Goal: Use online tool/utility: Use online tool/utility

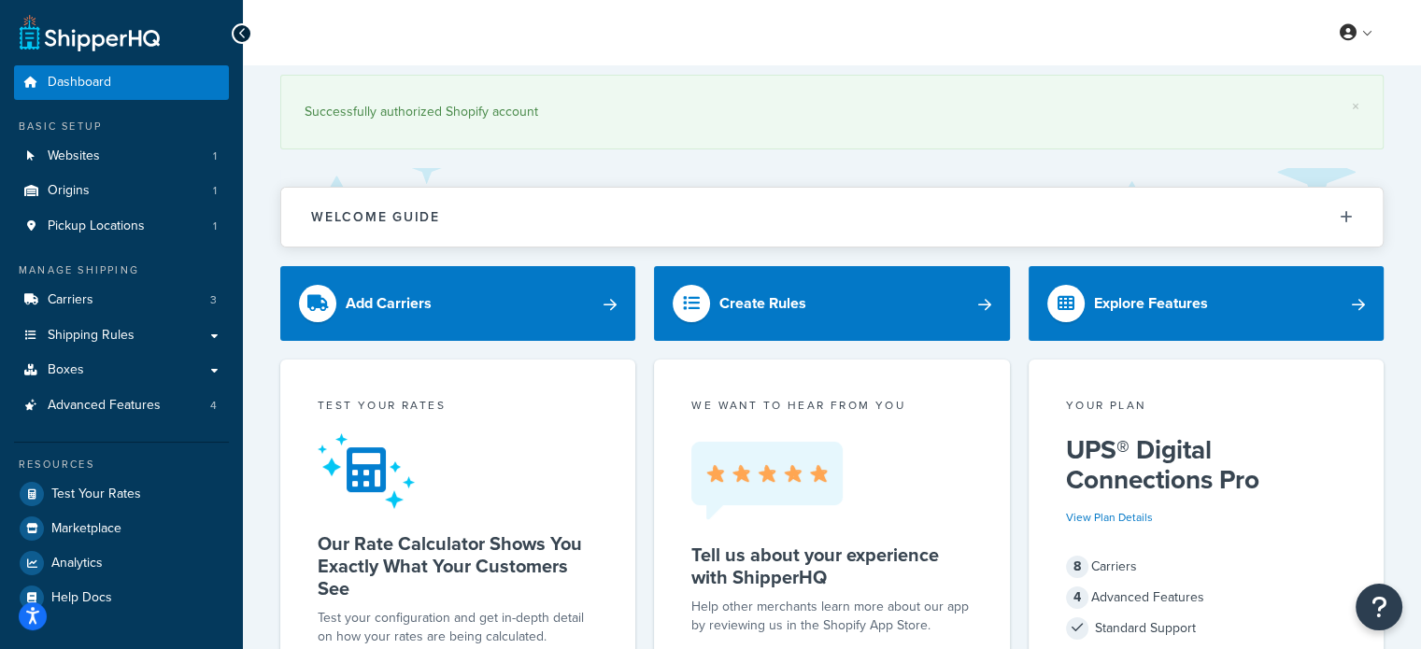
scroll to position [157, 0]
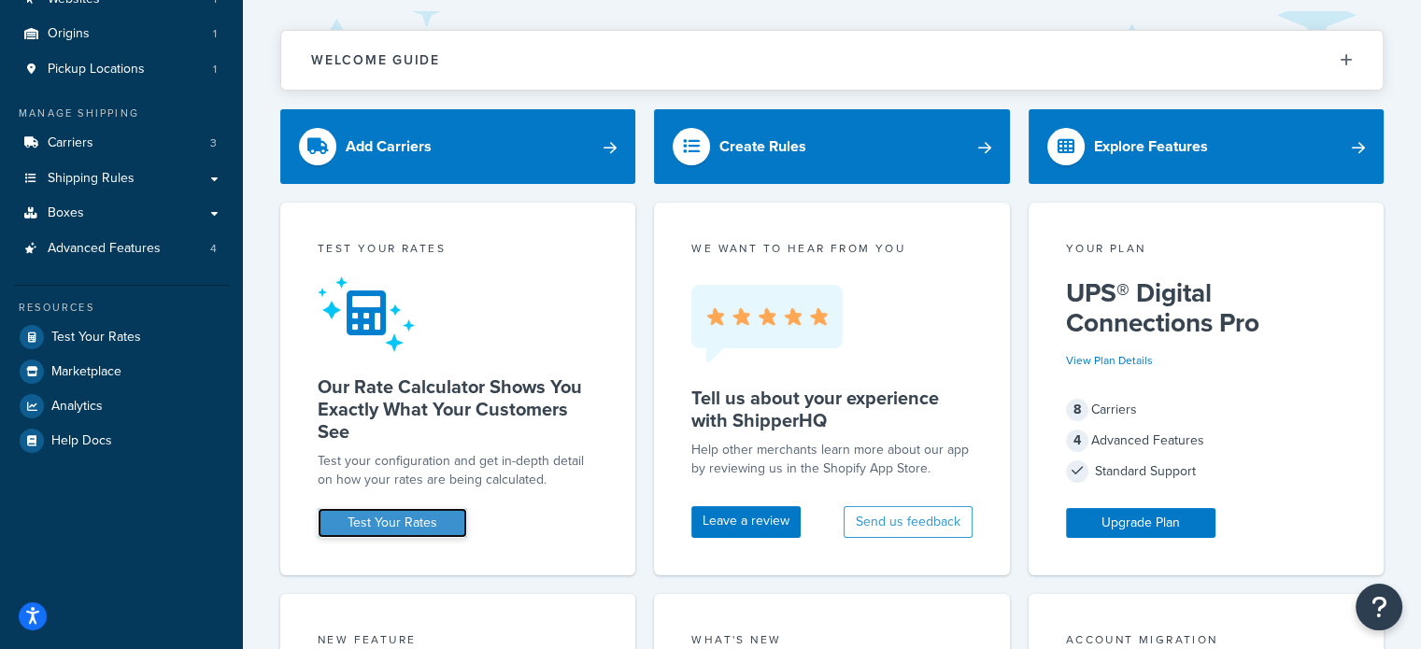
click at [405, 515] on link "Test Your Rates" at bounding box center [392, 523] width 149 height 30
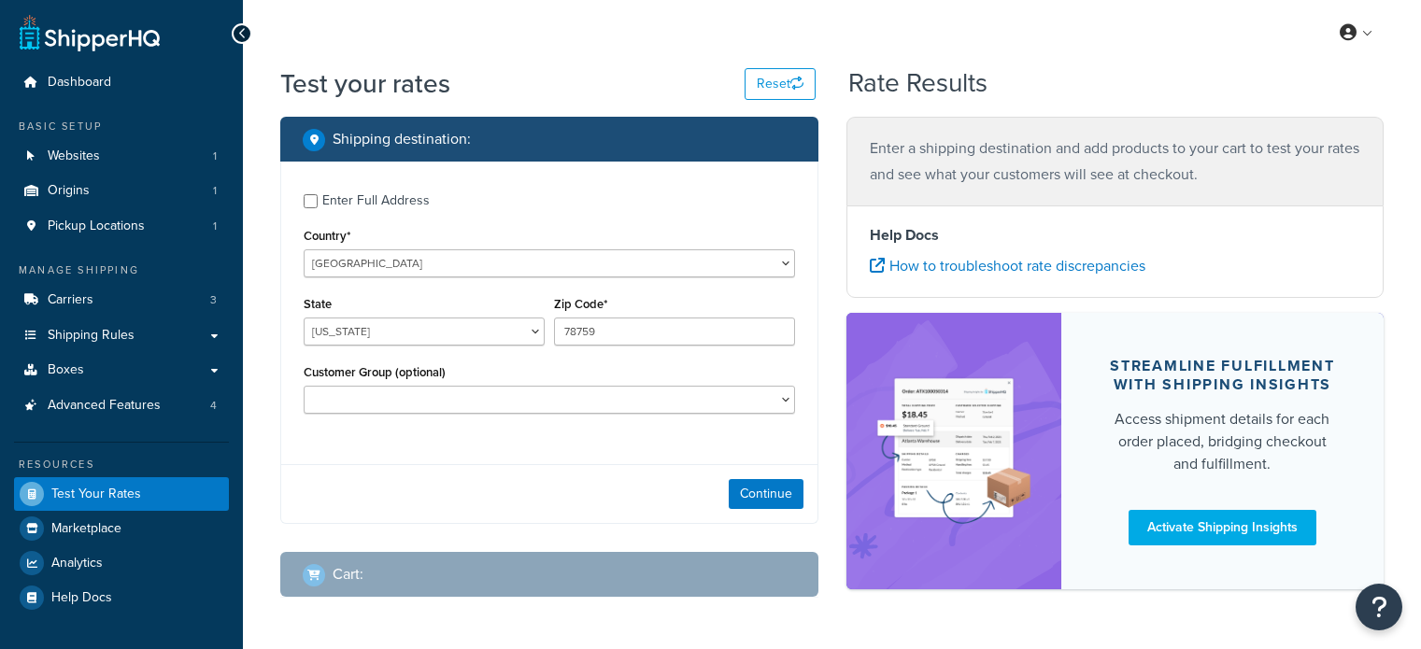
select select "[GEOGRAPHIC_DATA]"
click at [613, 332] on input "78759" at bounding box center [674, 332] width 241 height 28
type input "77351"
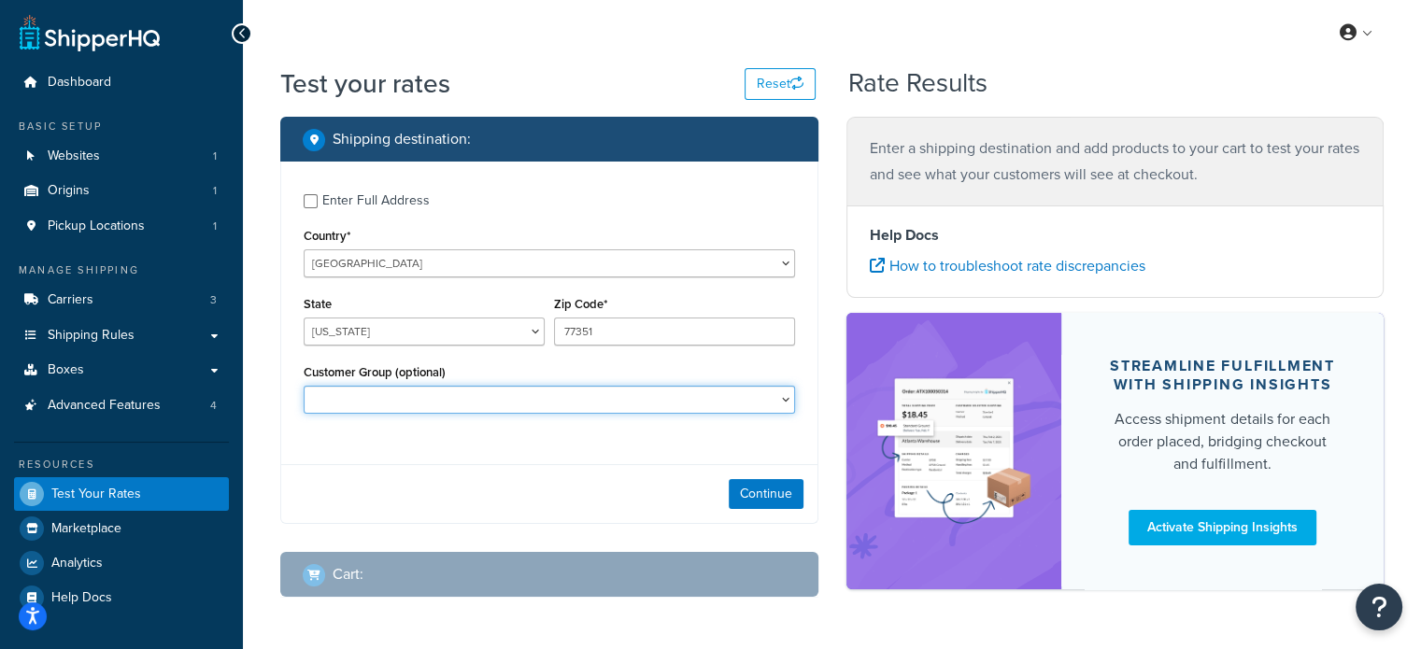
click at [595, 402] on select "CM-1236 Tier: WPD_learn CM-1236 Tier: WPD_pro CM-1236 Tier:WPD_pro CM-1717 Tier…" at bounding box center [549, 400] width 491 height 28
select select "Not Logged in"
click at [304, 386] on select "CM-1236 Tier: WPD_learn CM-1236 Tier: WPD_pro CM-1236 Tier:WPD_pro CM-1717 Tier…" at bounding box center [549, 400] width 491 height 28
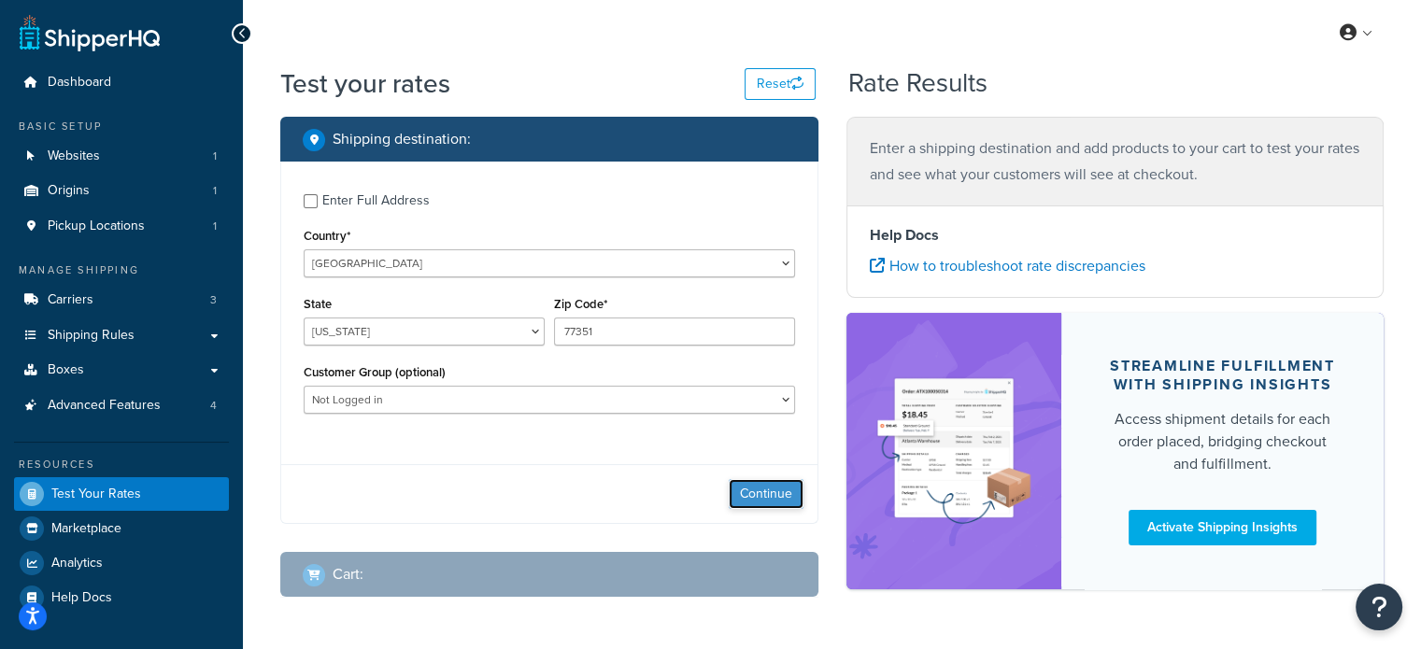
click at [750, 496] on button "Continue" at bounding box center [766, 494] width 75 height 30
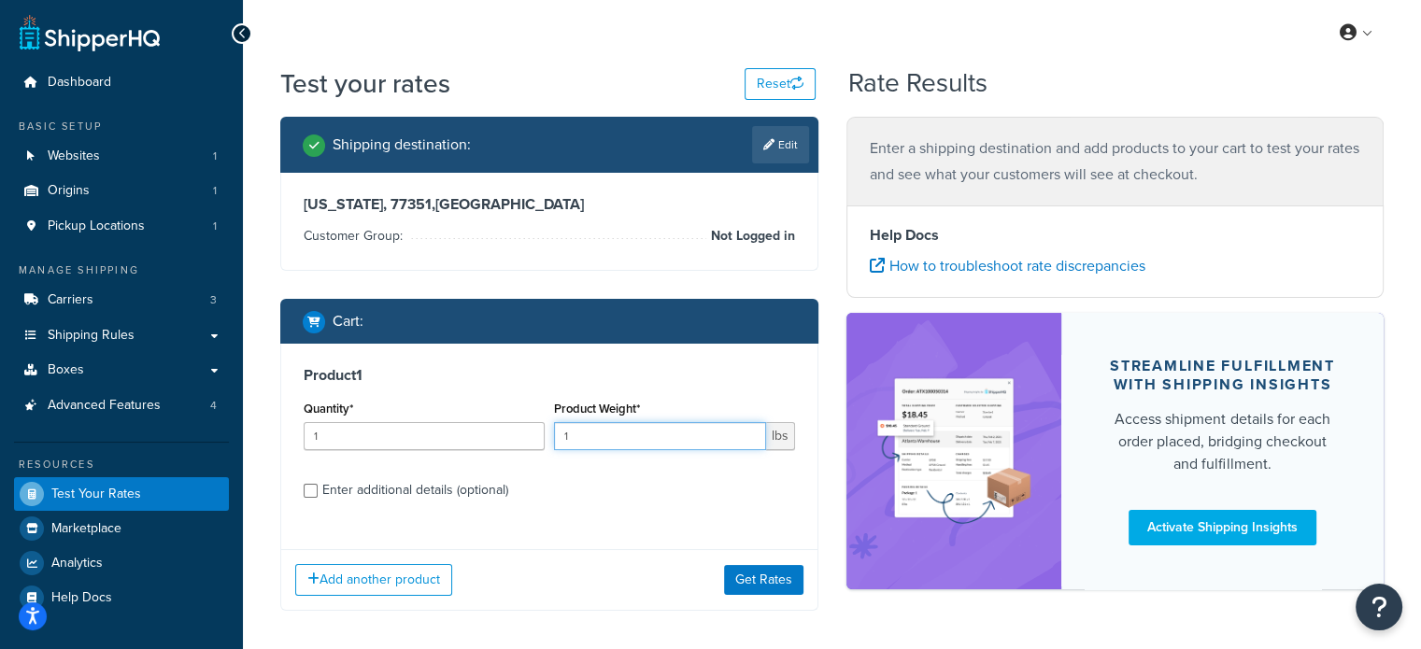
click at [583, 442] on input "1" at bounding box center [660, 436] width 212 height 28
type input "1"
click at [763, 582] on button "Get Rates" at bounding box center [763, 580] width 79 height 30
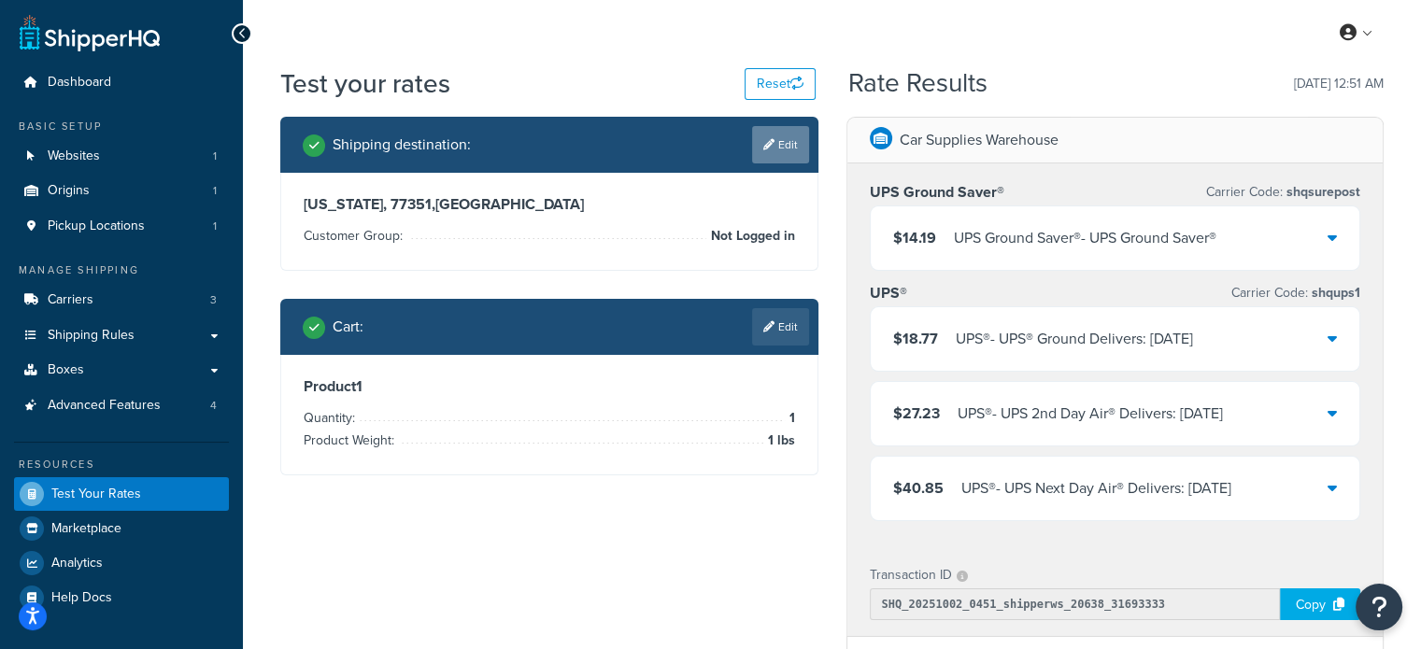
click at [777, 152] on link "Edit" at bounding box center [780, 144] width 57 height 37
select select "[GEOGRAPHIC_DATA]"
select select "Not Logged in"
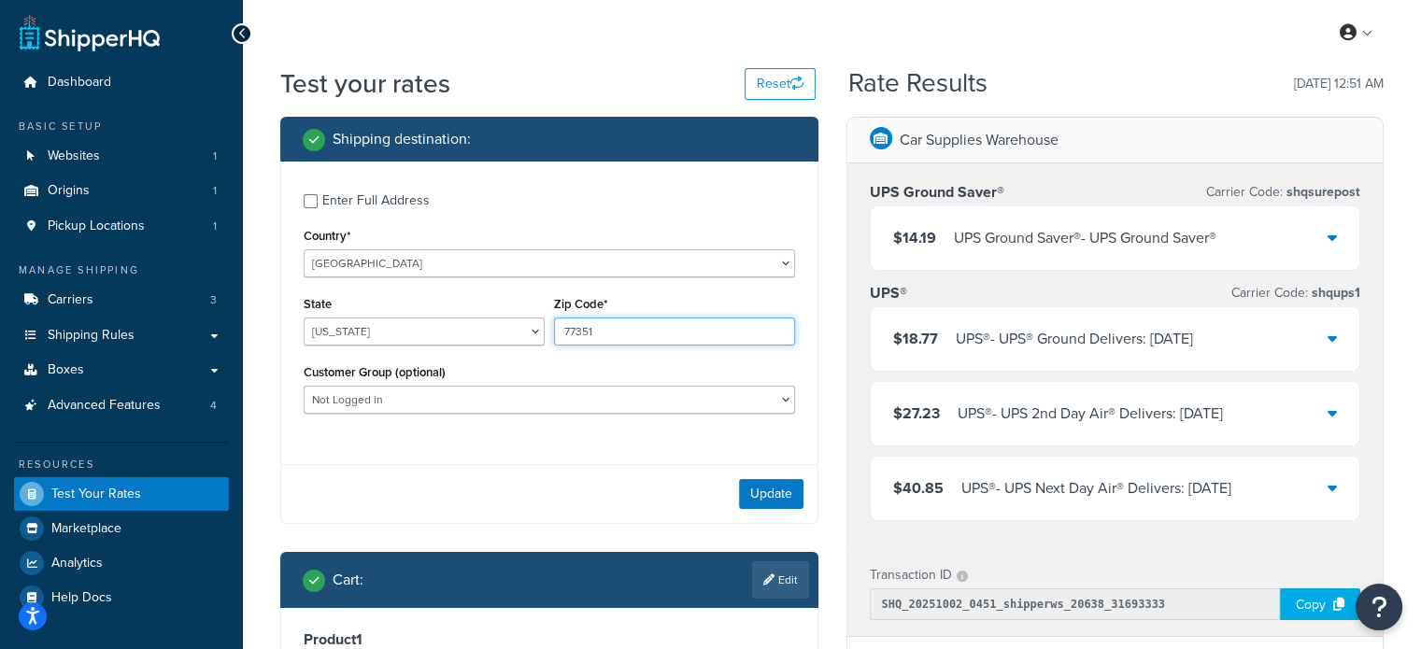
click at [649, 328] on input "77351" at bounding box center [674, 332] width 241 height 28
paste input "89410"
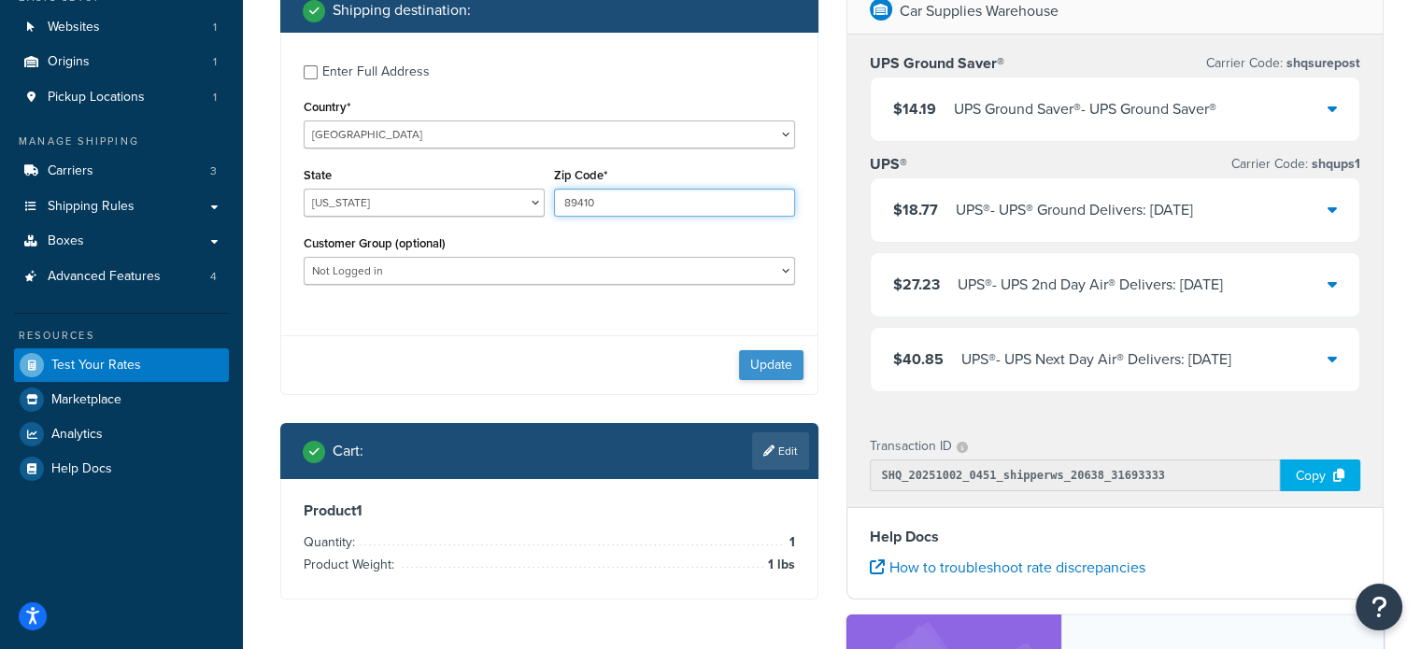
type input "89410"
click at [762, 366] on button "Update" at bounding box center [771, 365] width 64 height 30
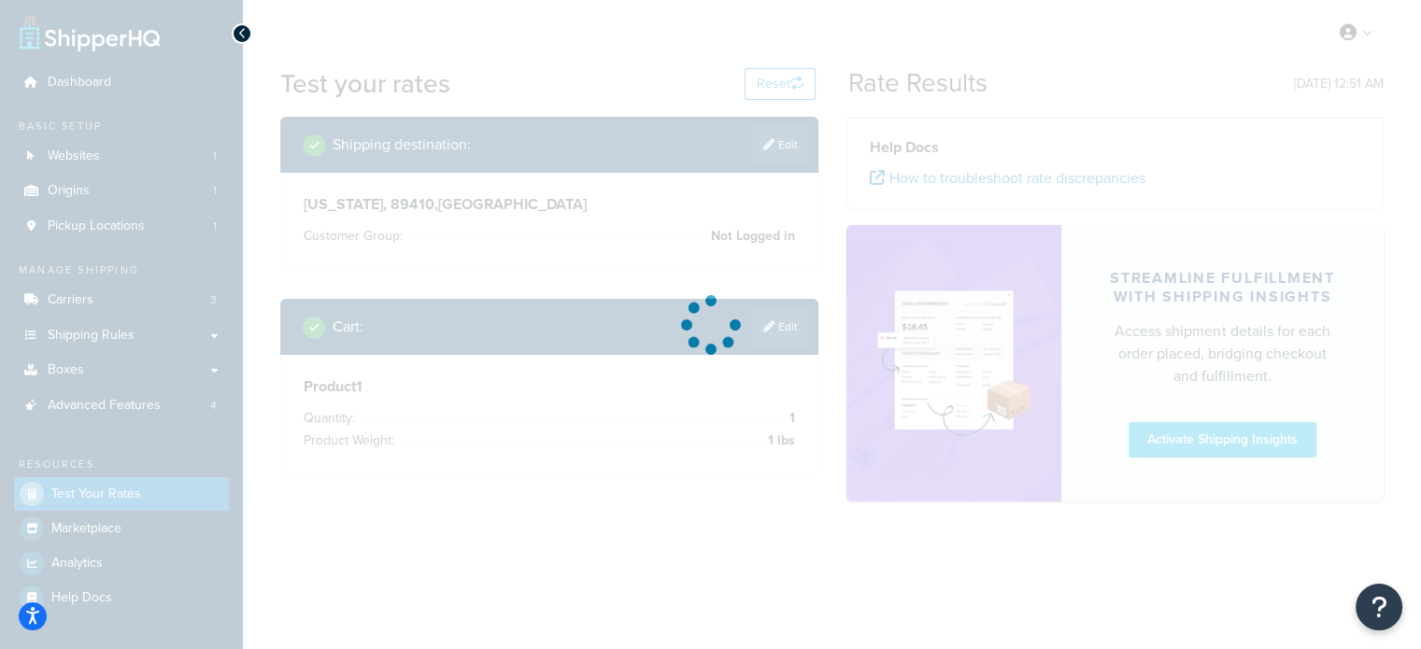
scroll to position [0, 0]
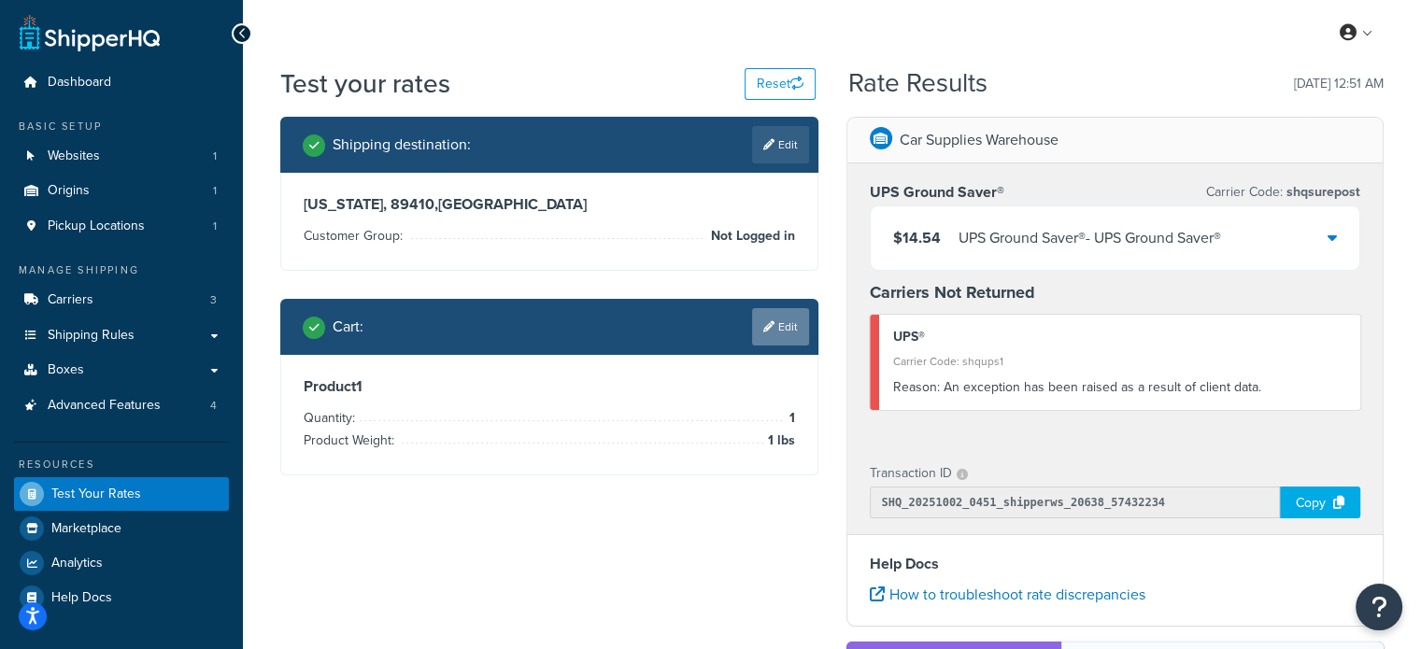
click at [781, 315] on link "Edit" at bounding box center [780, 326] width 57 height 37
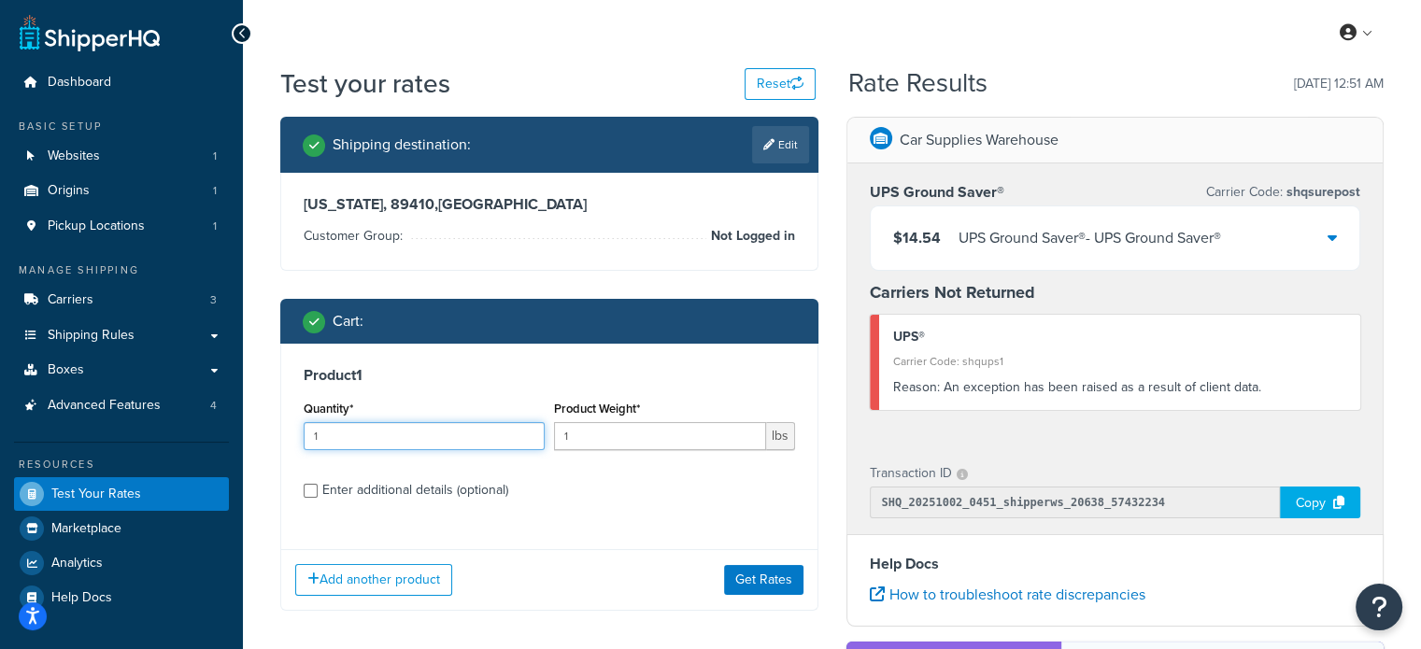
click at [337, 434] on input "1" at bounding box center [424, 436] width 241 height 28
type input "3"
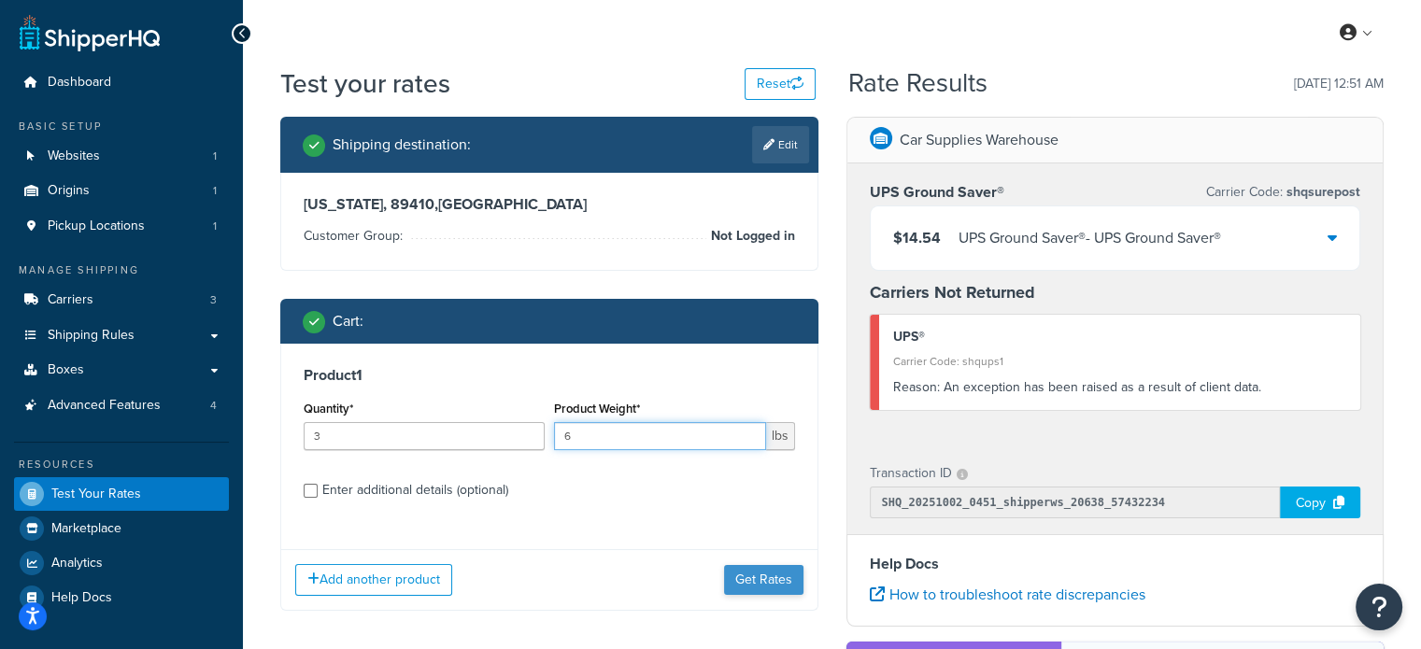
type input "6"
click at [755, 578] on button "Get Rates" at bounding box center [763, 580] width 79 height 30
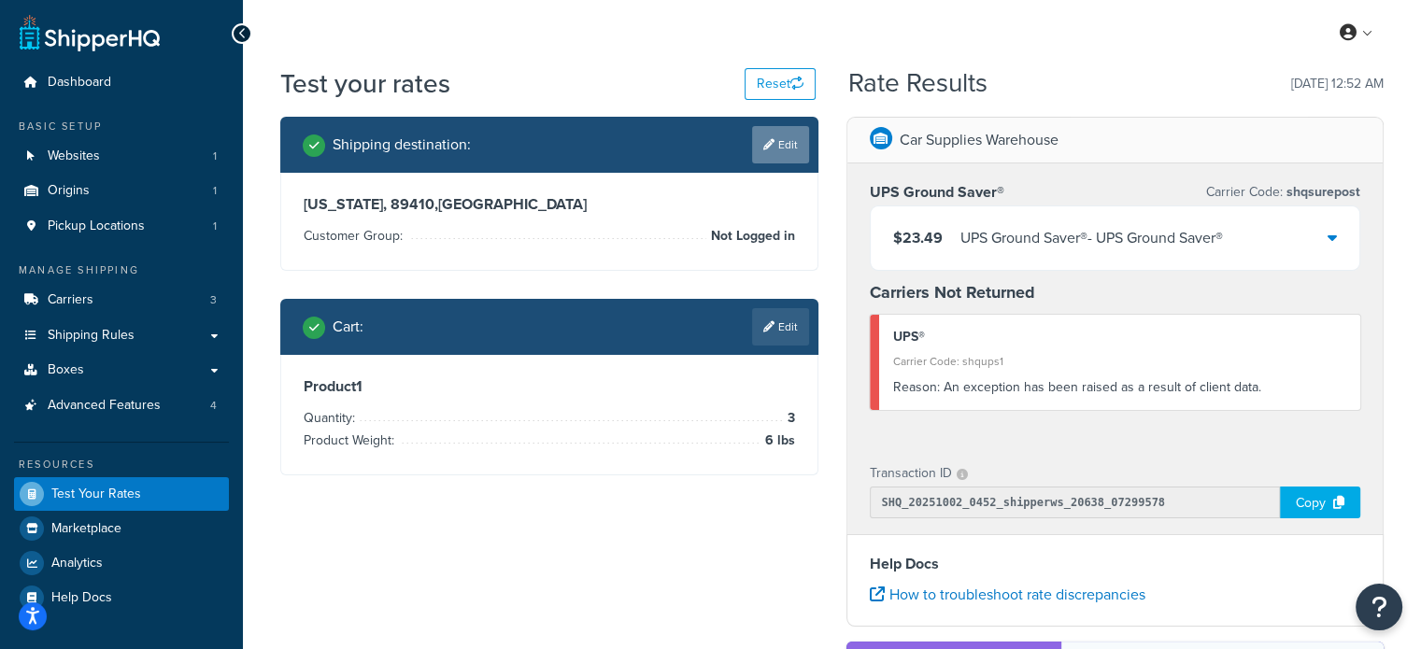
click at [781, 145] on link "Edit" at bounding box center [780, 144] width 57 height 37
select select "[GEOGRAPHIC_DATA]"
select select "Not Logged in"
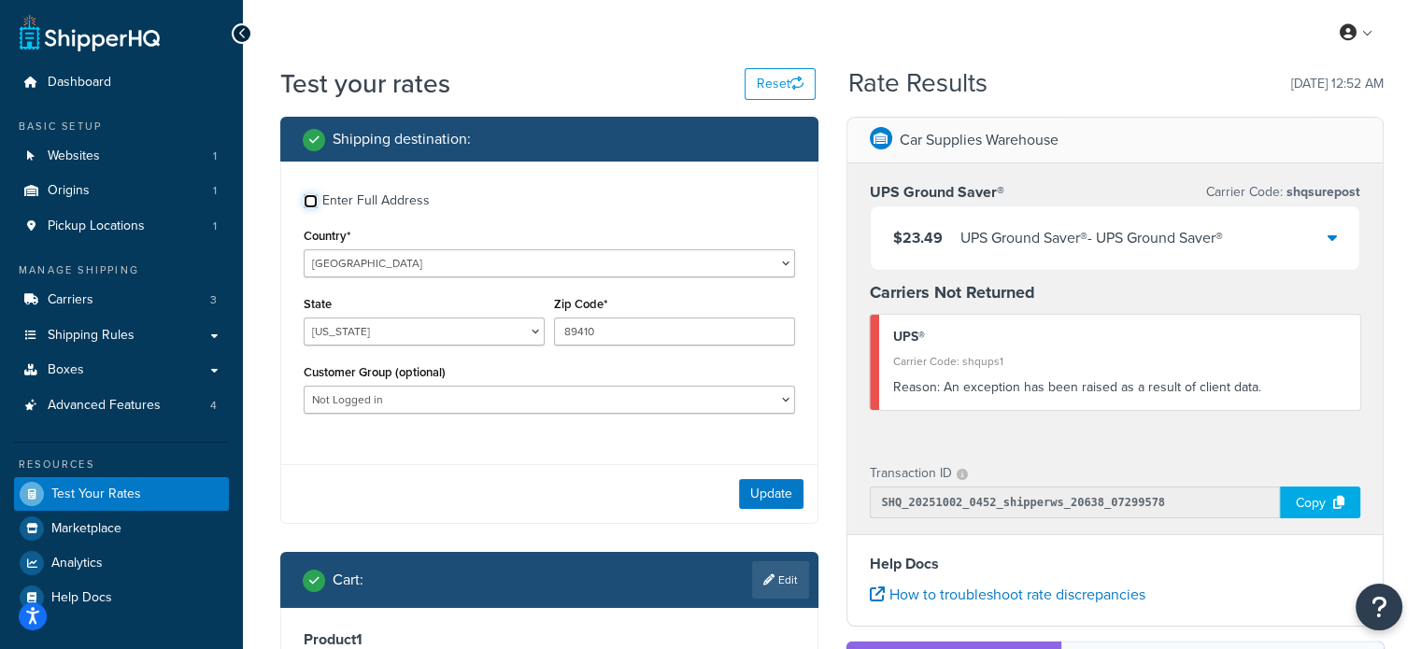
click at [314, 202] on input "Enter Full Address" at bounding box center [311, 201] width 14 height 14
checkbox input "true"
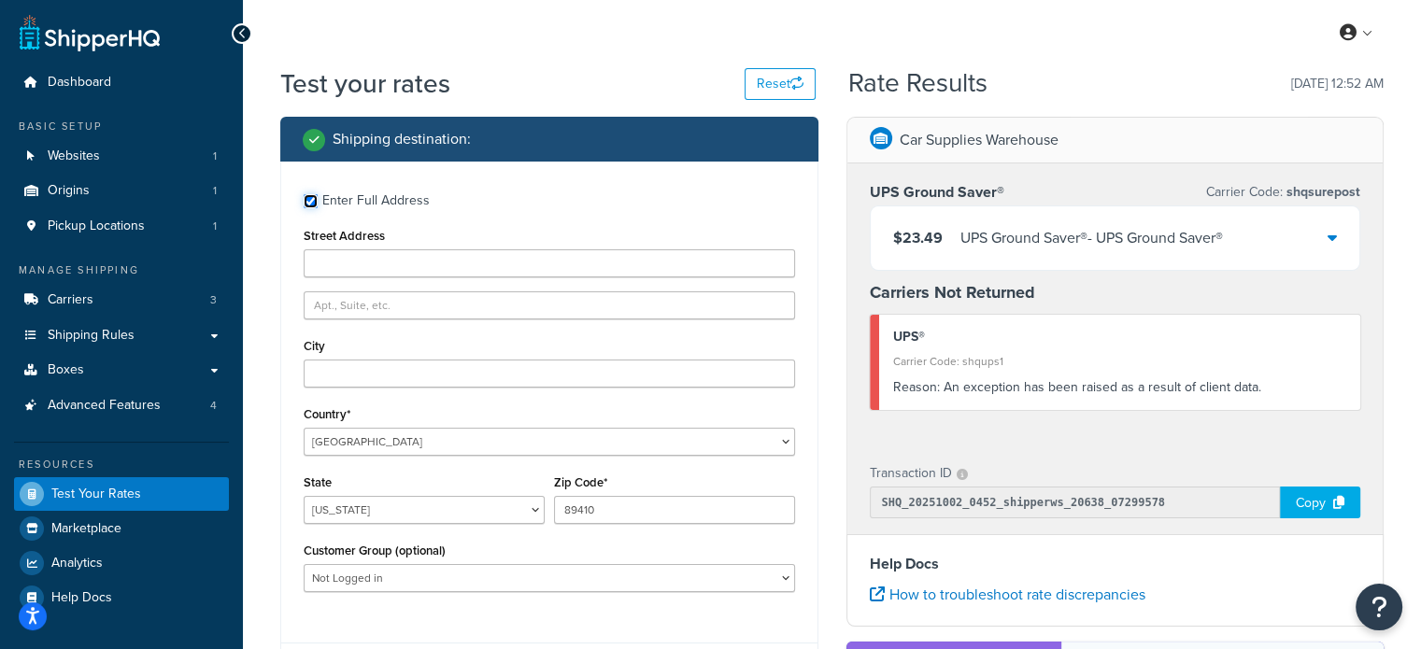
drag, startPoint x: 314, startPoint y: 202, endPoint x: 265, endPoint y: 18, distance: 190.3
click at [265, 18] on div "My Profile Billing Global Settings Contact Us Logout Test your rates Reset Rate…" at bounding box center [832, 515] width 1178 height 1030
click at [362, 261] on input "Street Address" at bounding box center [549, 263] width 491 height 28
paste input "1881 Milkweed Ct"
type input "1881 Milkweed Ct"
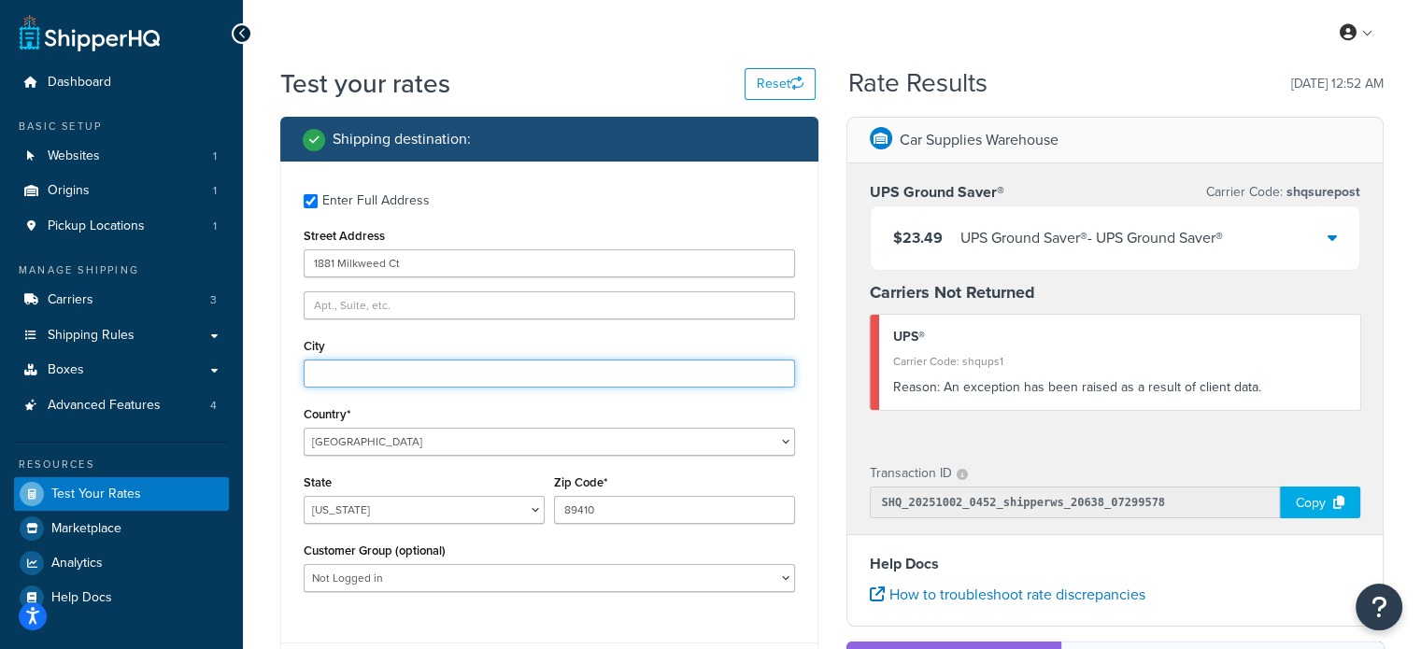
click at [344, 371] on input "City" at bounding box center [549, 374] width 491 height 28
type input "Gardnerville"
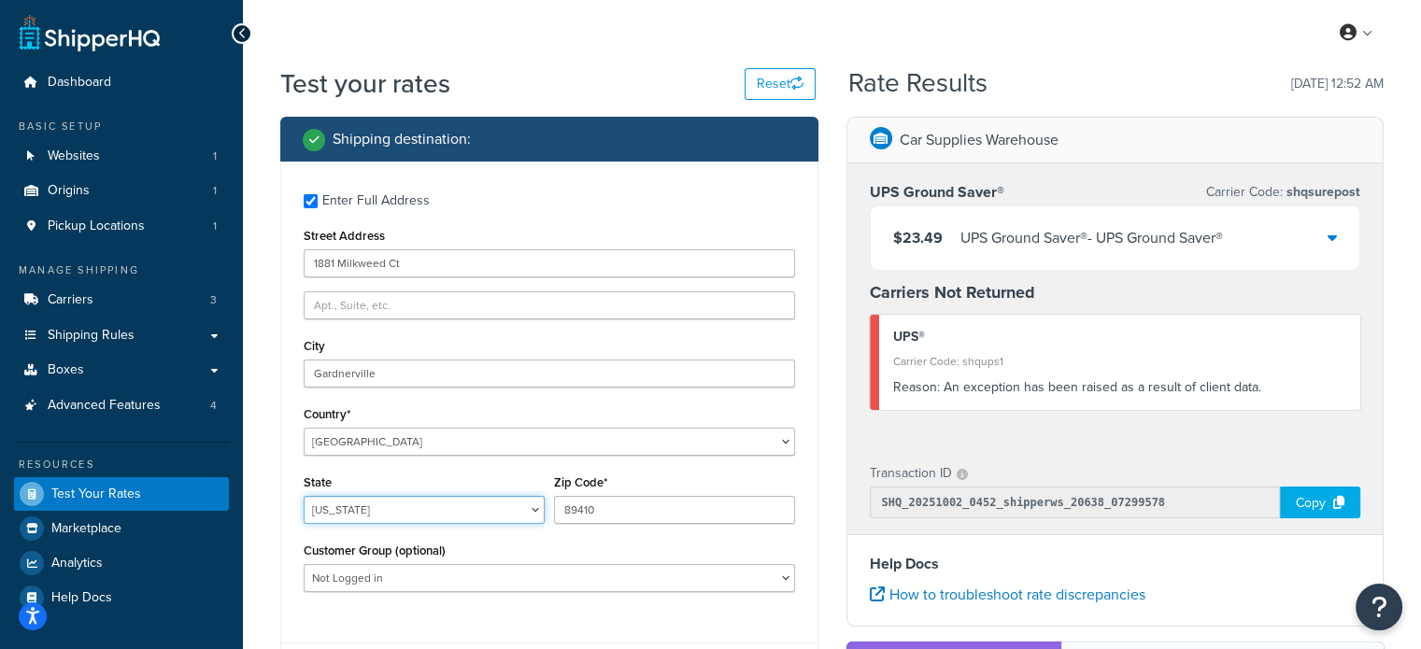
select select "NV"
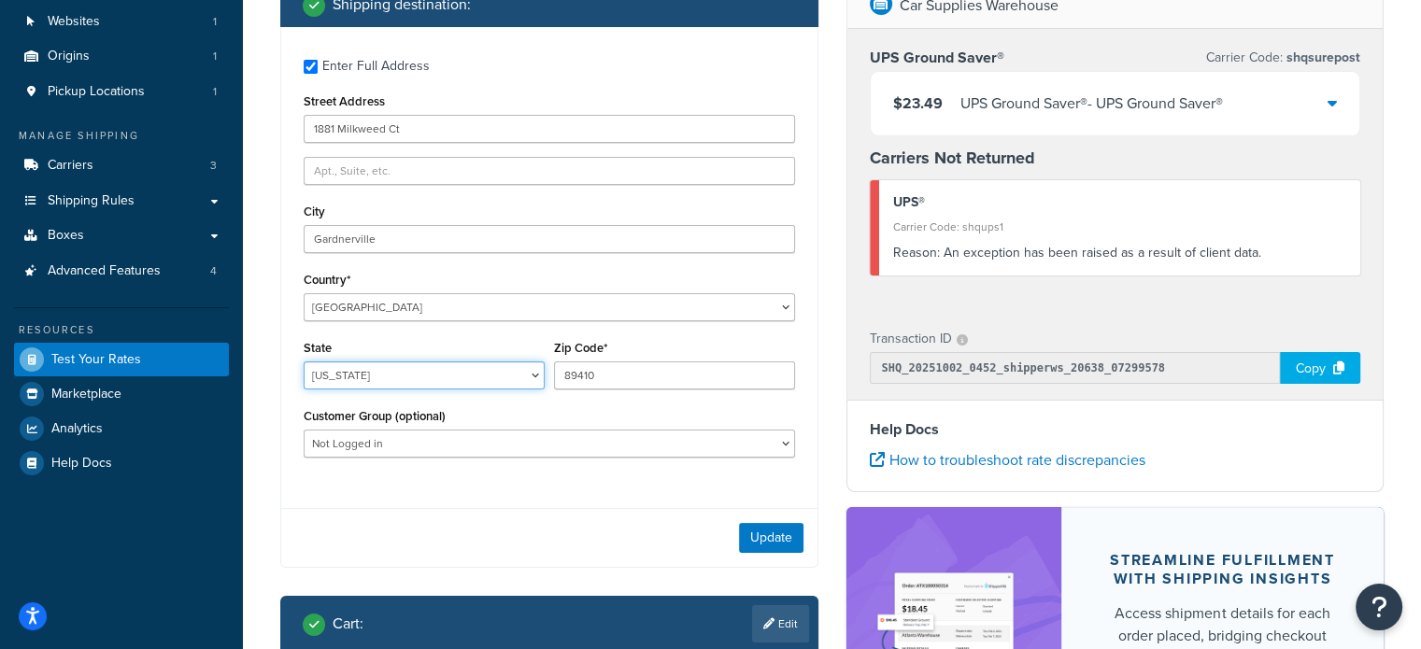
scroll to position [136, 0]
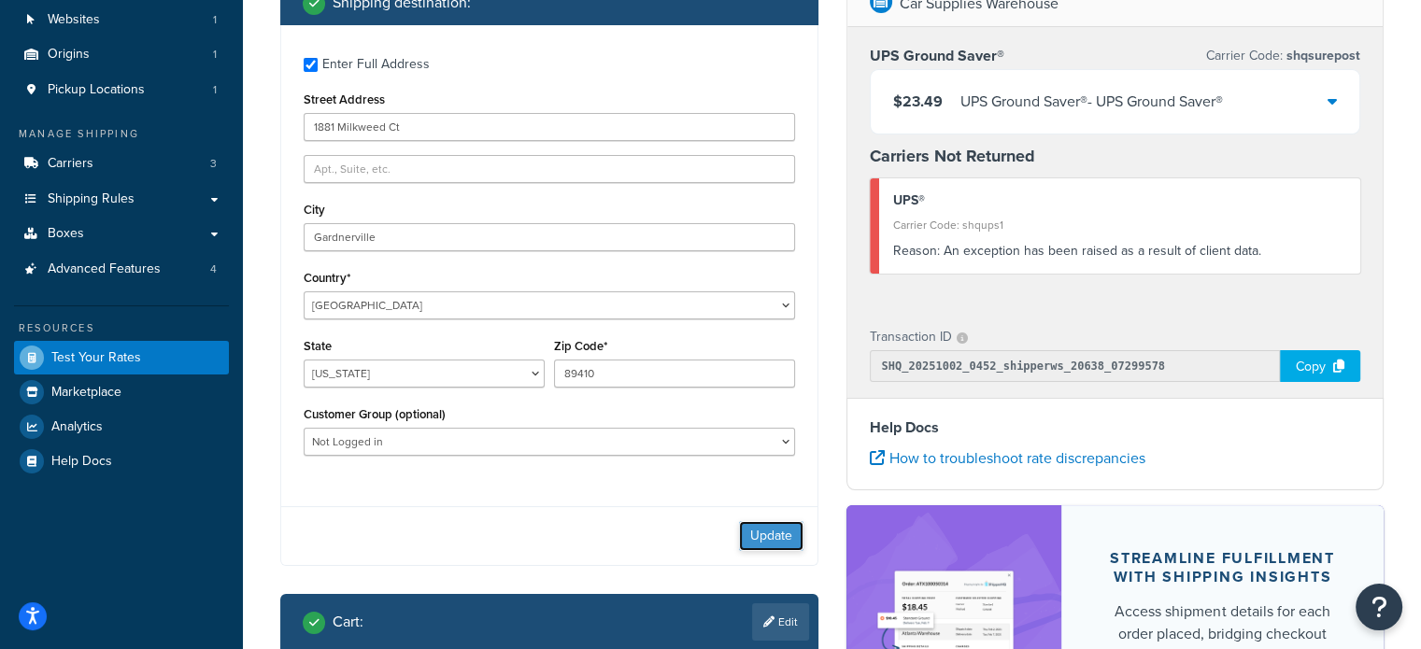
click at [775, 530] on button "Update" at bounding box center [771, 536] width 64 height 30
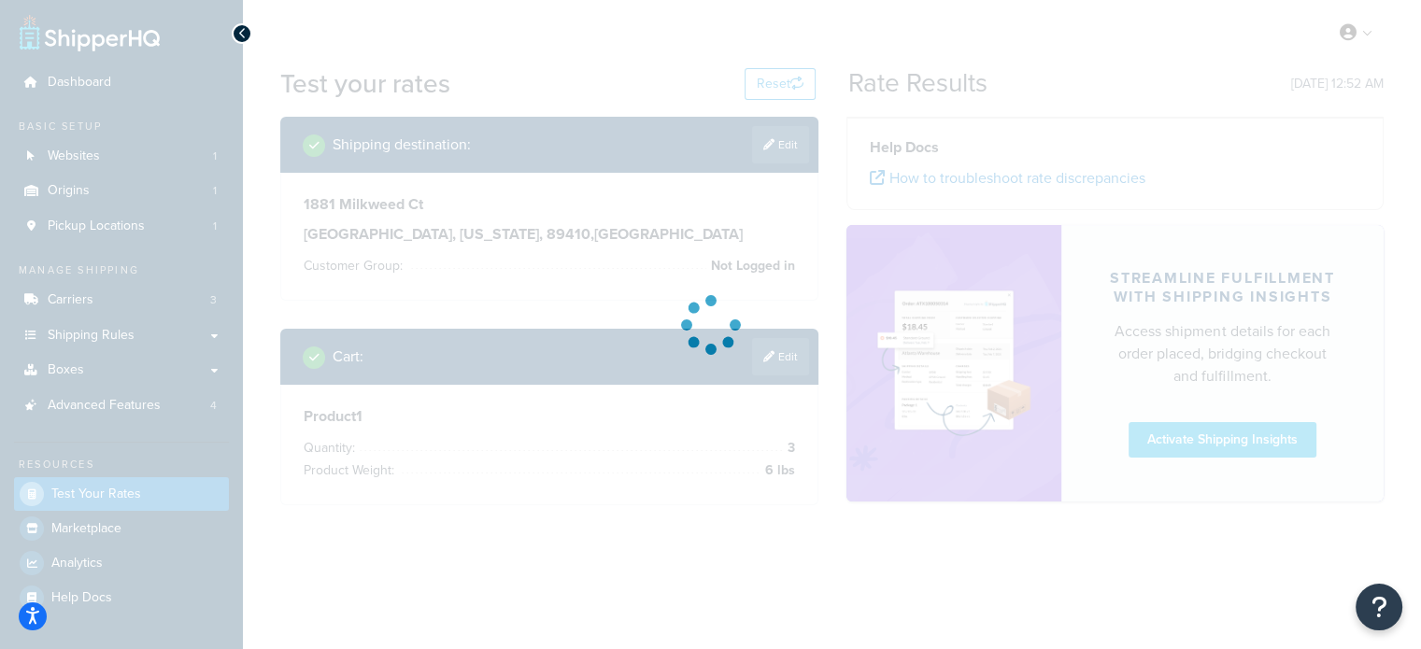
scroll to position [0, 0]
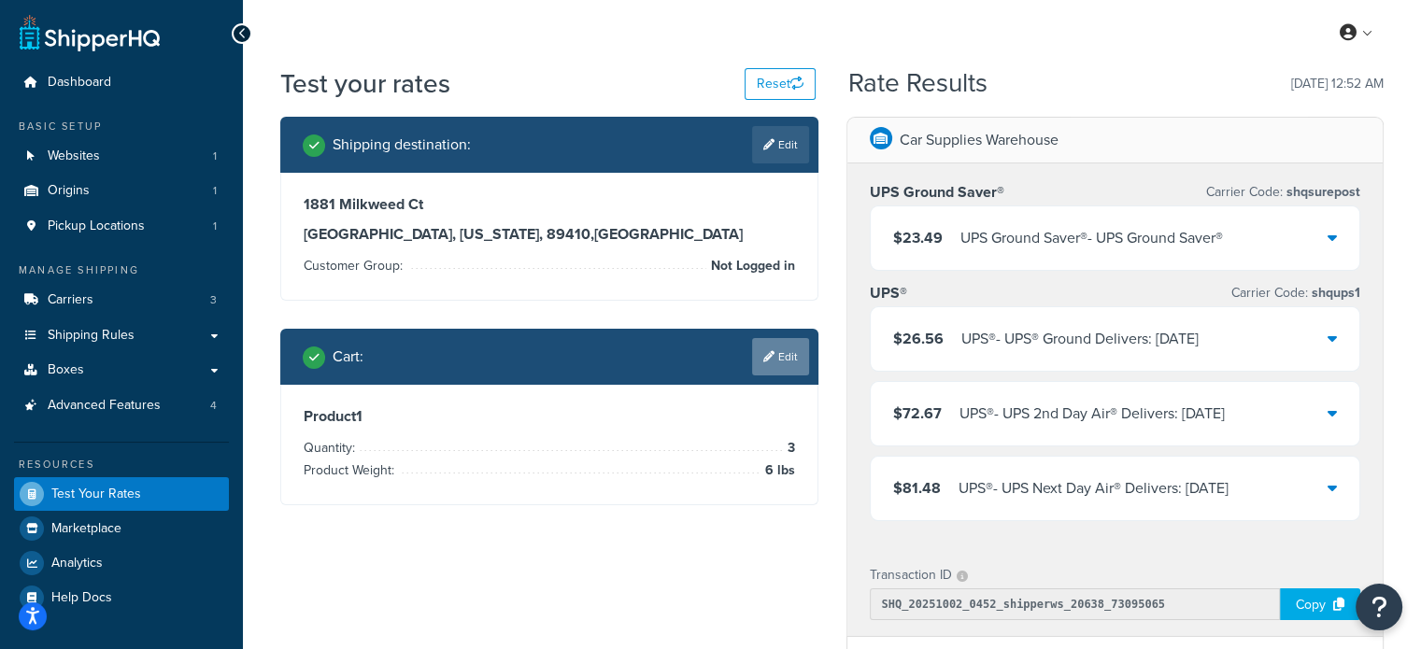
click at [783, 354] on link "Edit" at bounding box center [780, 356] width 57 height 37
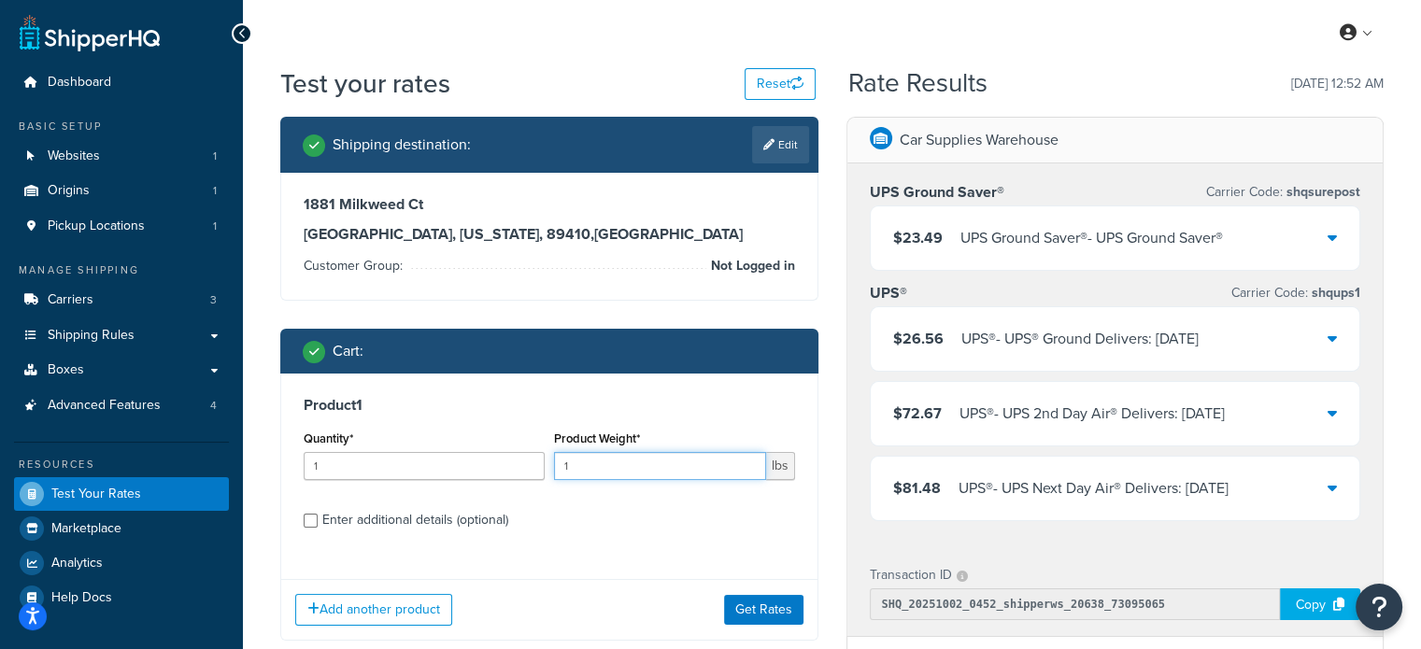
click at [644, 472] on input "1" at bounding box center [660, 466] width 212 height 28
type input "4.3"
click at [762, 604] on button "Get Rates" at bounding box center [763, 610] width 79 height 30
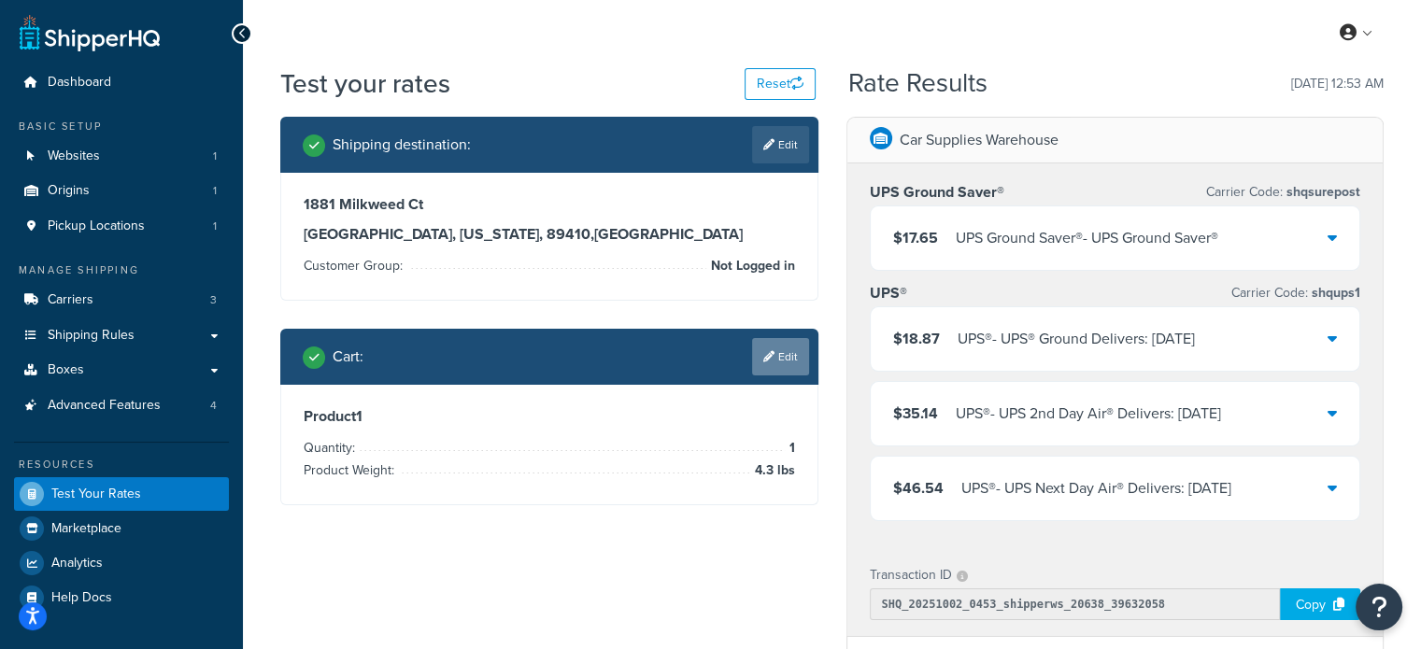
click at [773, 361] on link "Edit" at bounding box center [780, 356] width 57 height 37
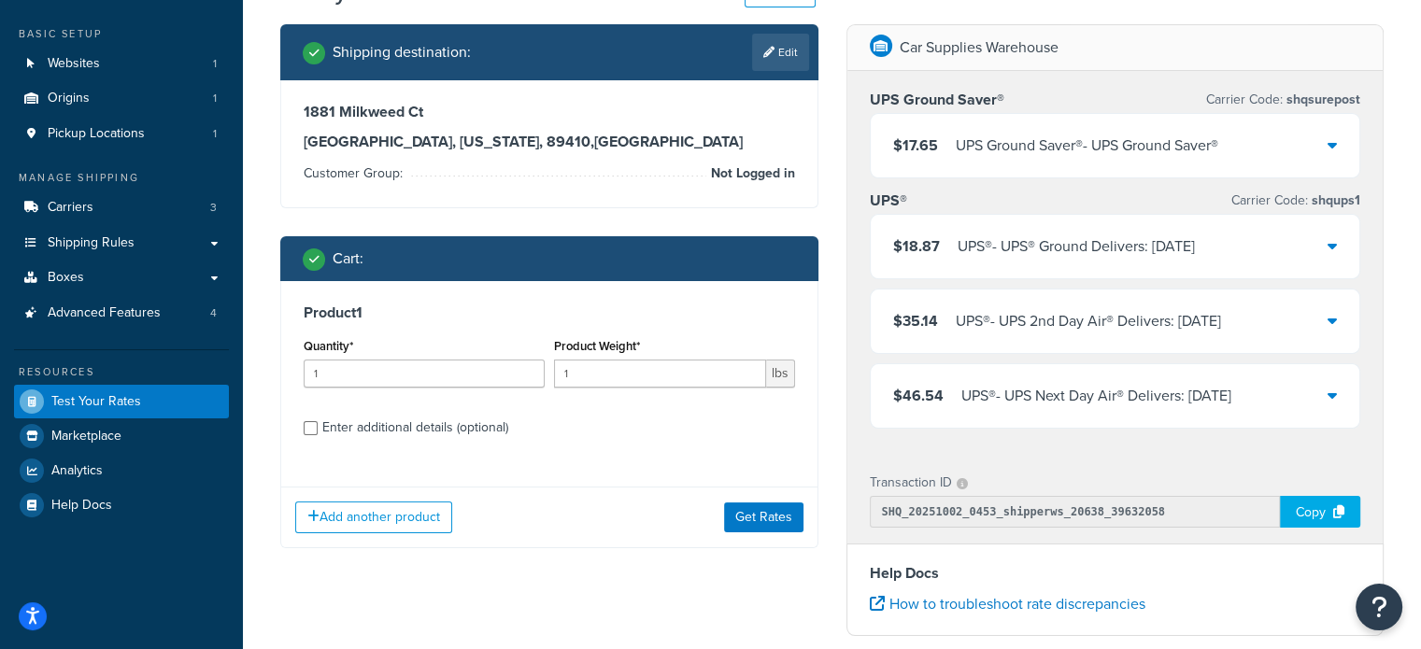
scroll to position [93, 0]
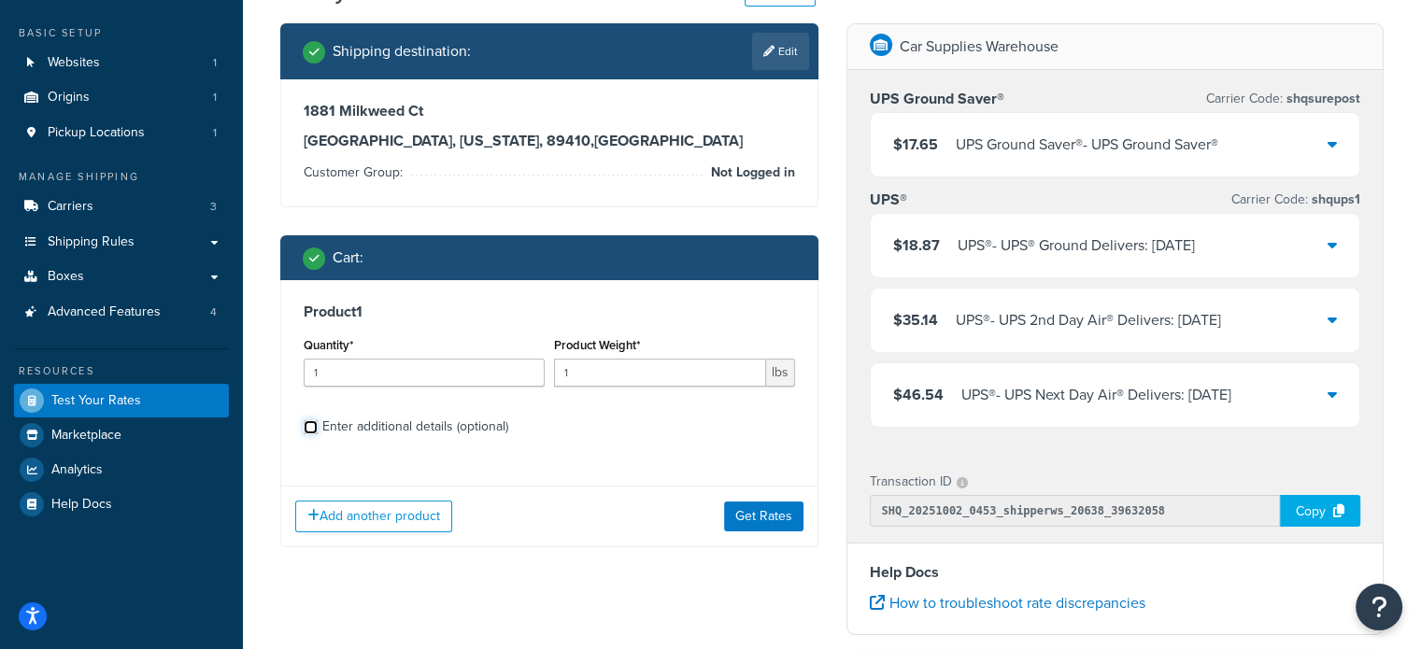
click at [314, 425] on input "Enter additional details (optional)" at bounding box center [311, 427] width 14 height 14
checkbox input "true"
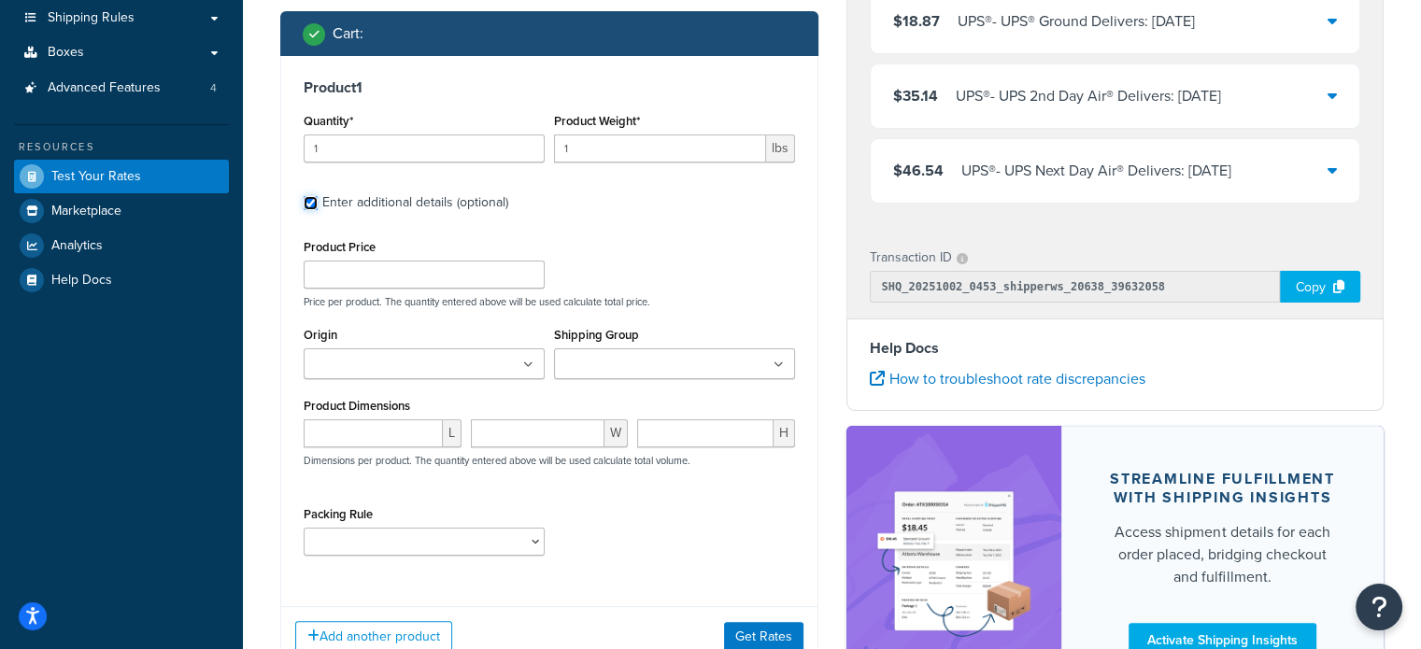
scroll to position [318, 0]
click at [490, 362] on ul at bounding box center [424, 363] width 241 height 31
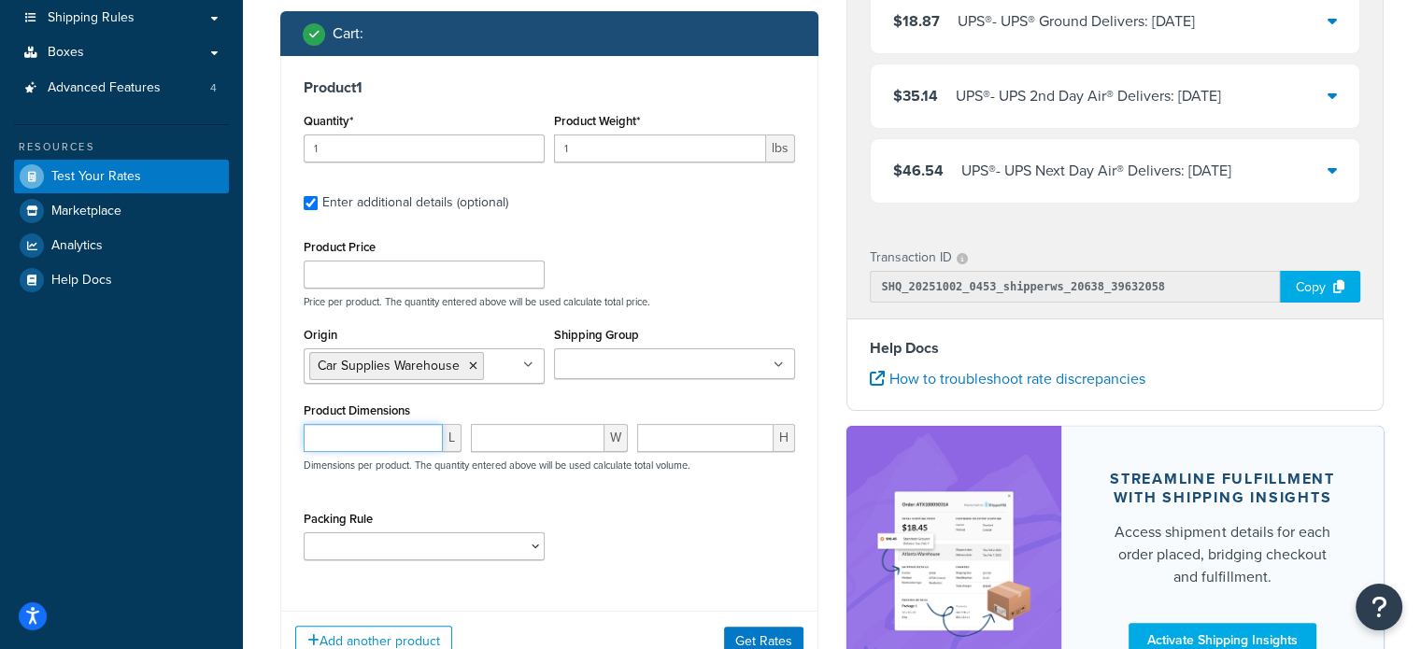
click at [390, 432] on input "number" at bounding box center [373, 438] width 139 height 28
type input "4"
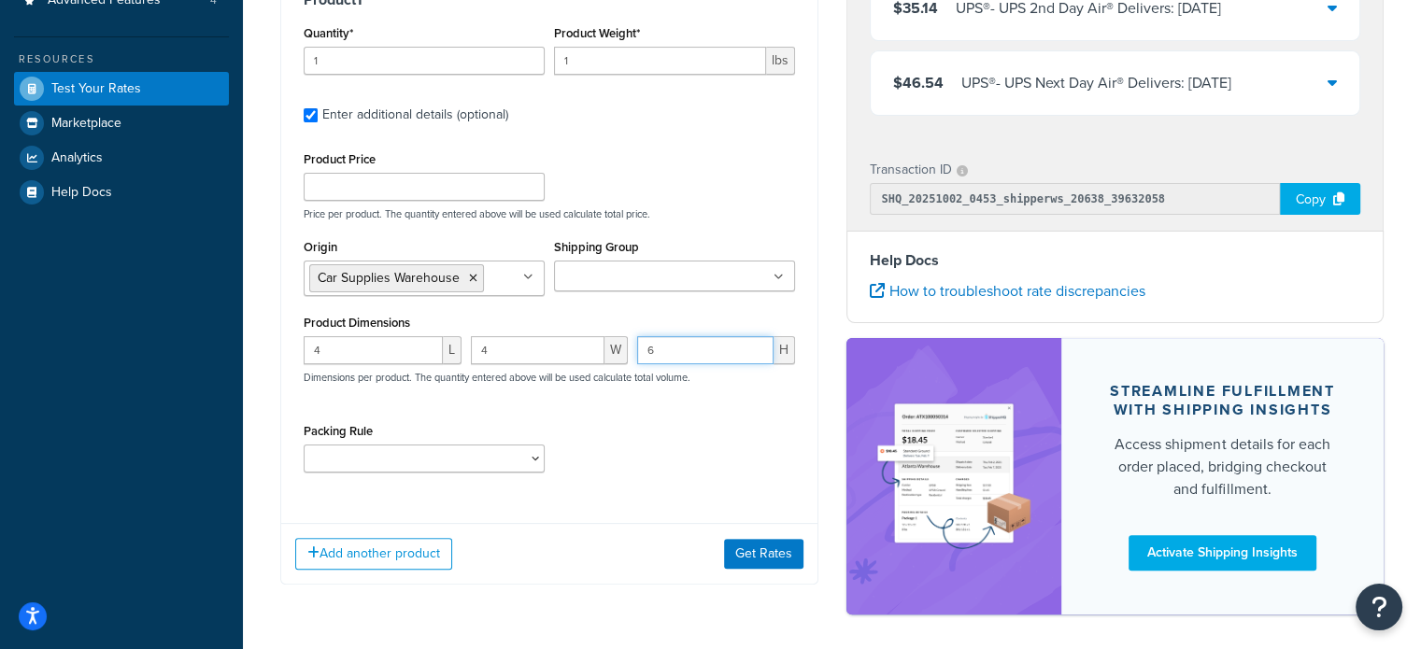
scroll to position [410, 0]
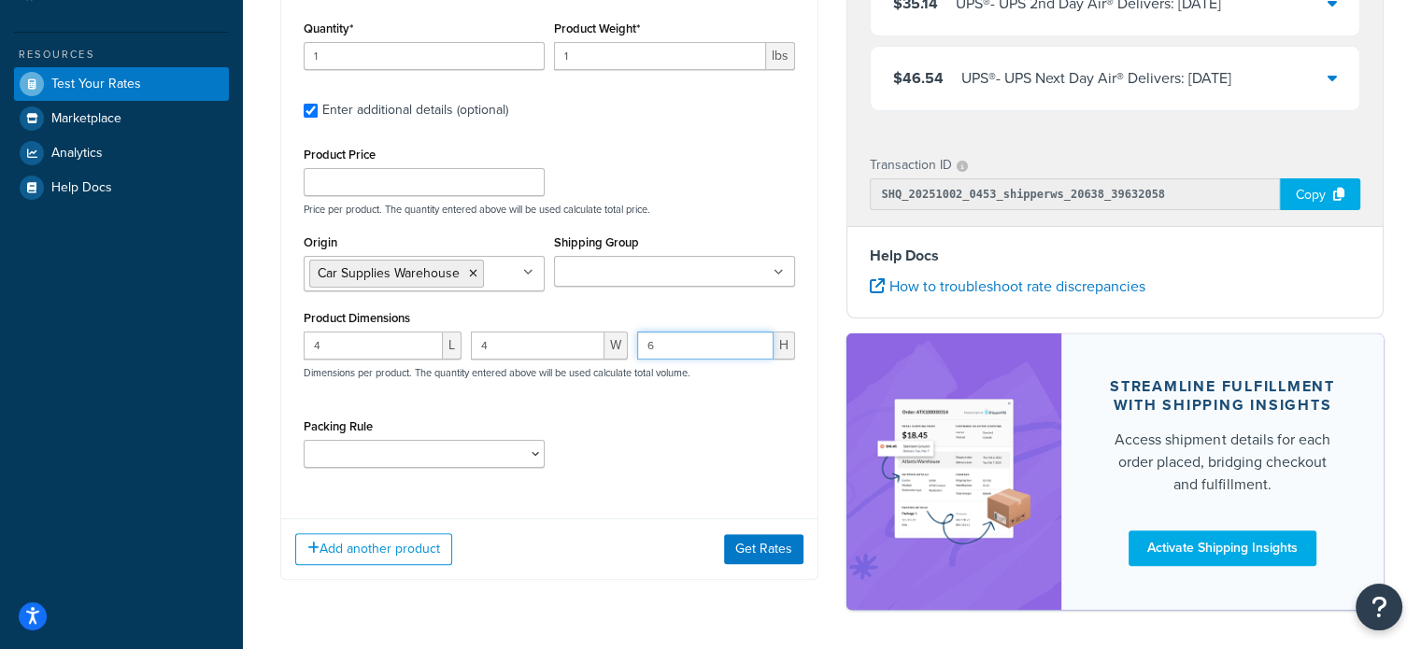
type input "6"
click at [583, 53] on input "1" at bounding box center [660, 56] width 212 height 28
type input "1"
click at [395, 538] on button "Add another product" at bounding box center [373, 549] width 157 height 32
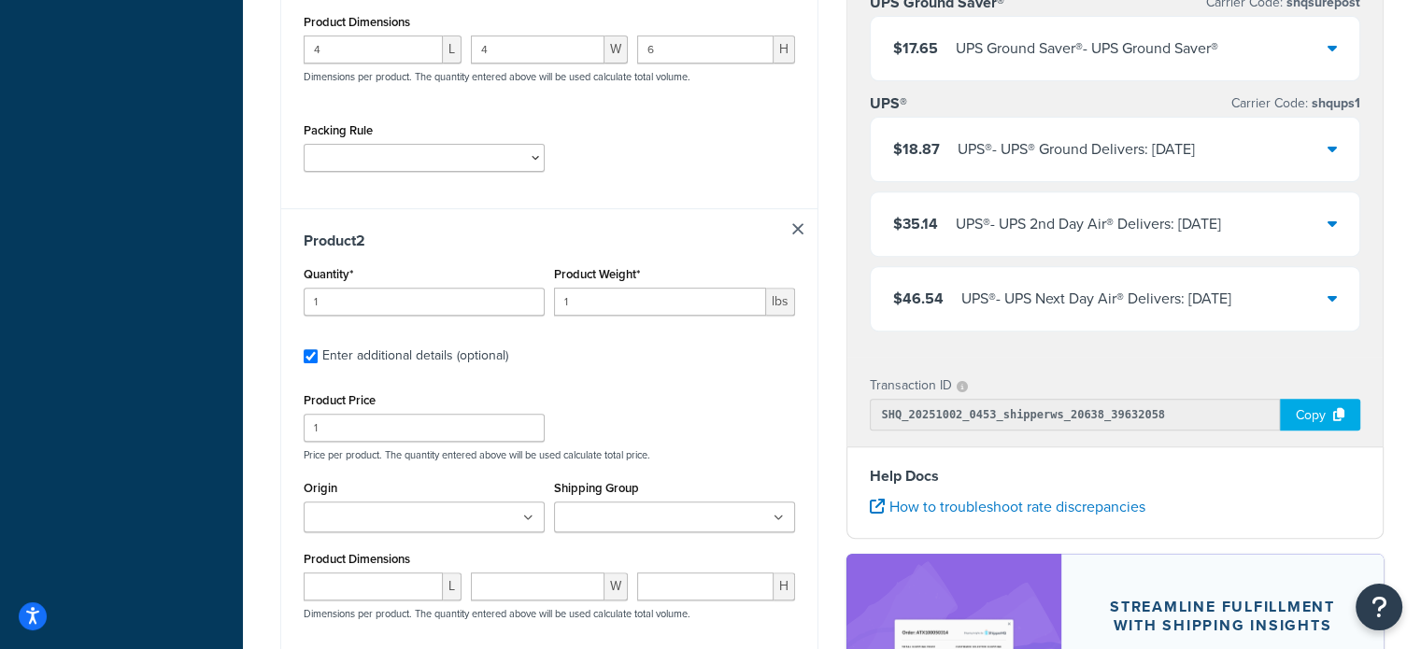
scroll to position [712, 0]
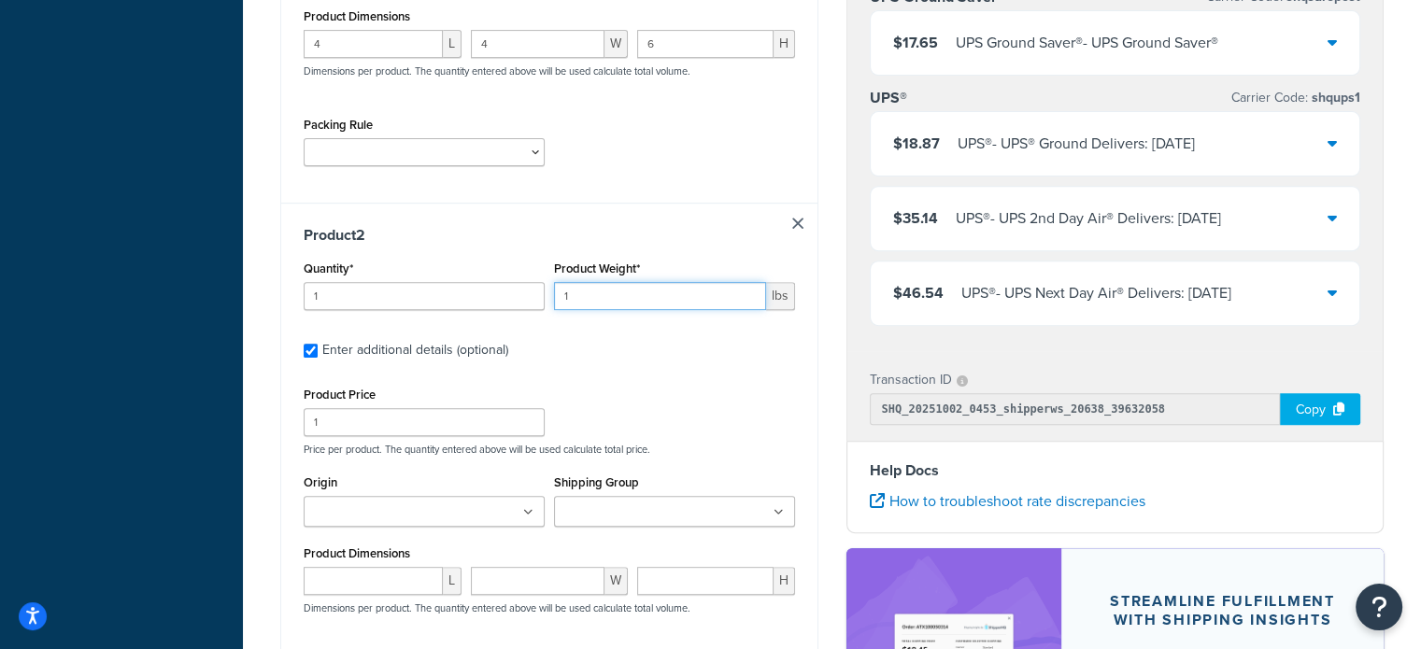
click at [592, 293] on input "1" at bounding box center [660, 296] width 212 height 28
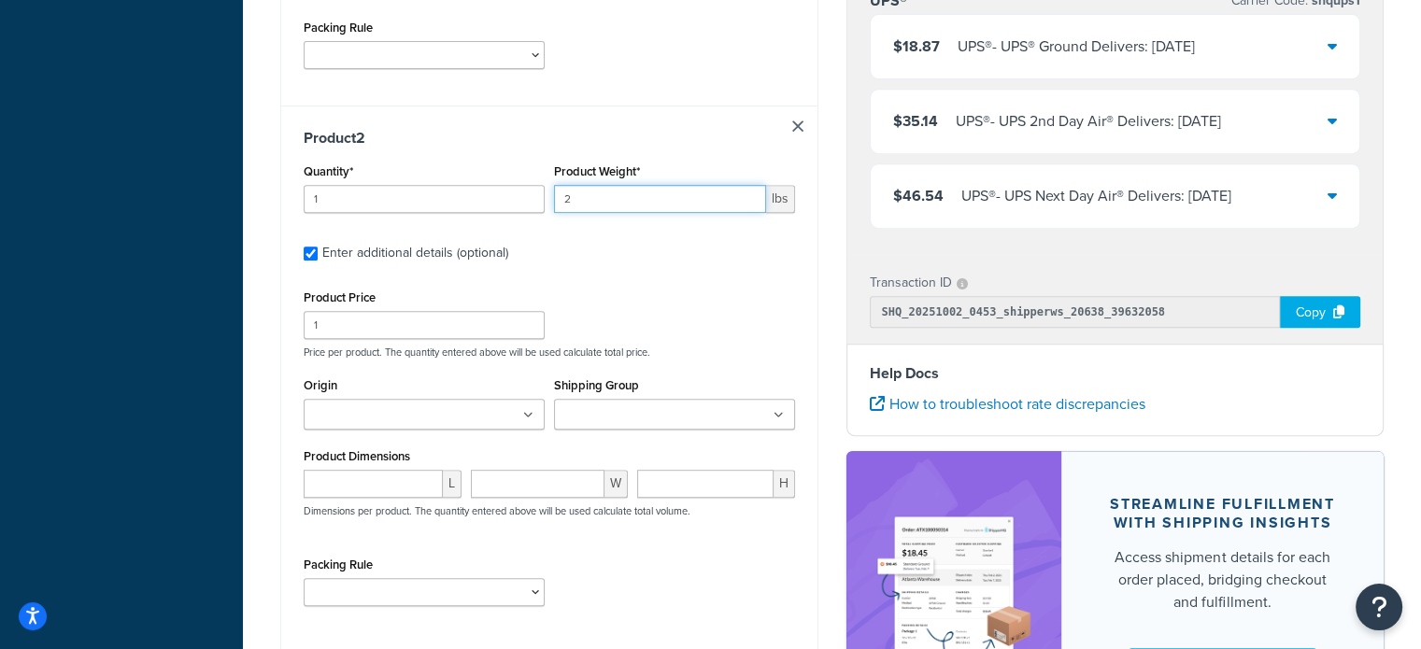
type input "2"
click at [365, 481] on input "number" at bounding box center [373, 484] width 139 height 28
type input "6"
type input "12"
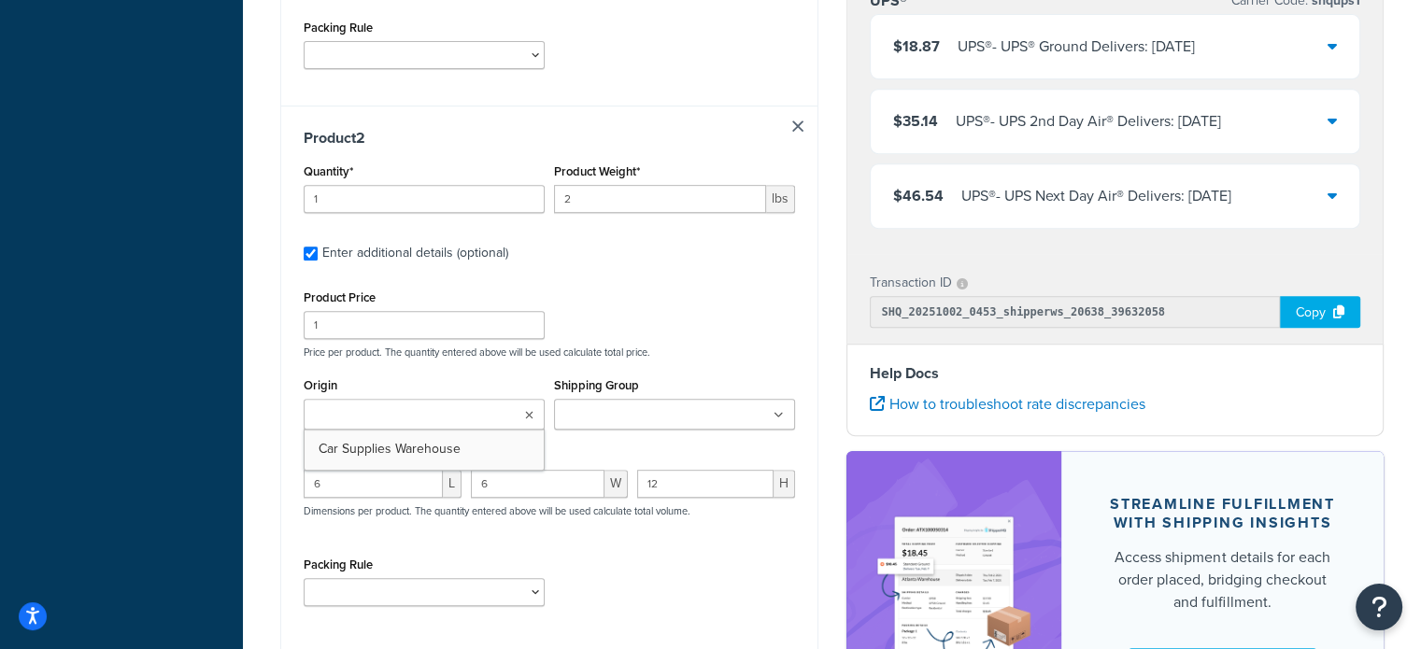
click at [335, 406] on input "Origin" at bounding box center [391, 415] width 165 height 21
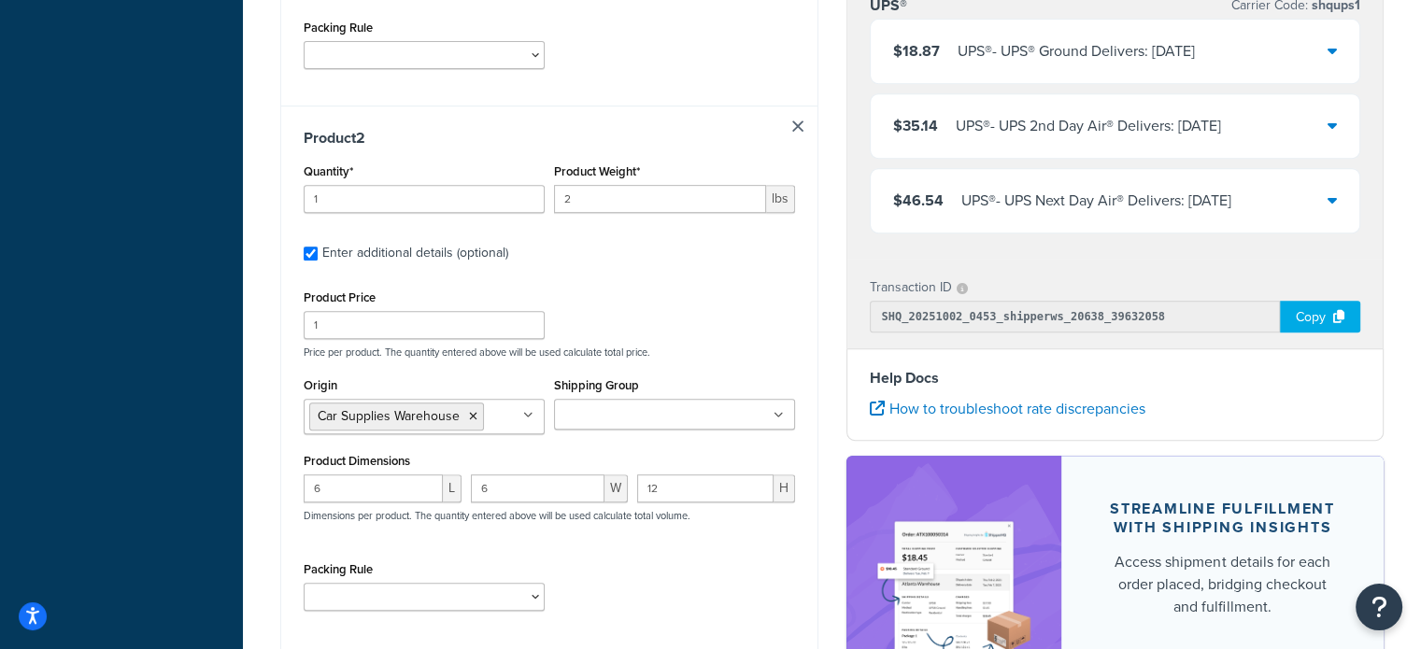
scroll to position [951, 0]
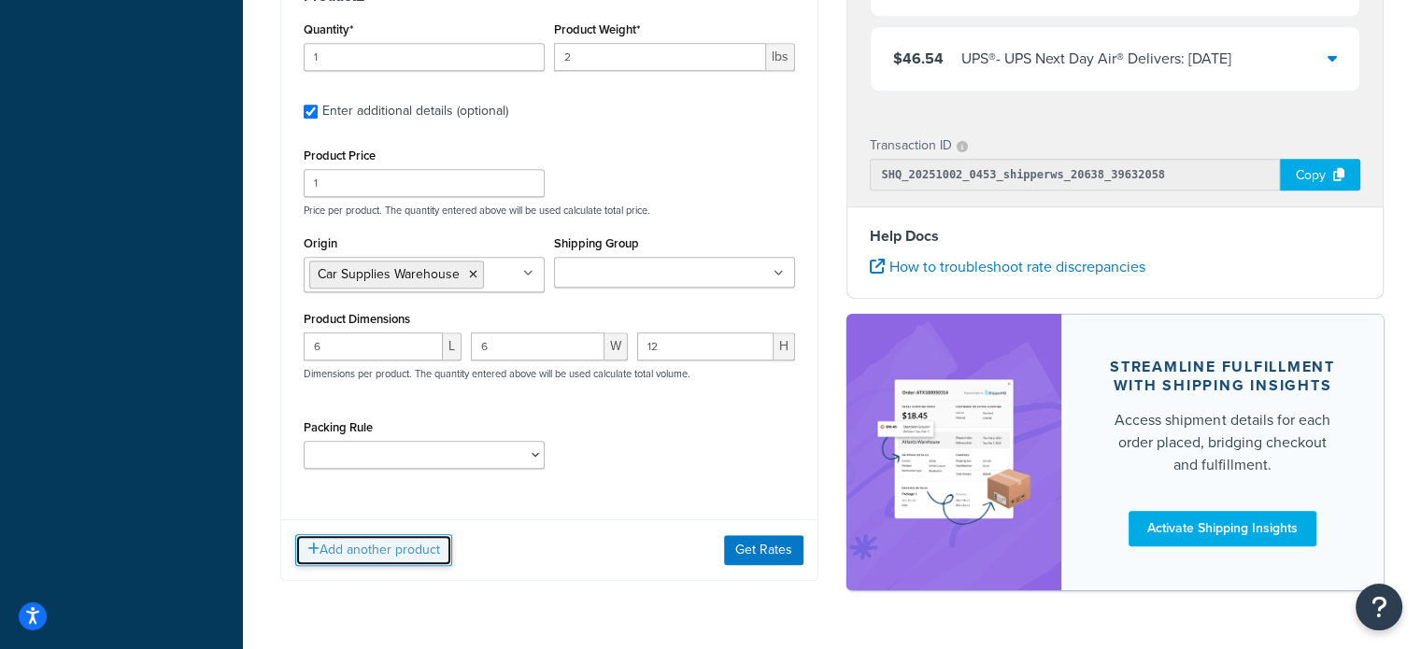
click at [377, 545] on button "Add another product" at bounding box center [373, 550] width 157 height 32
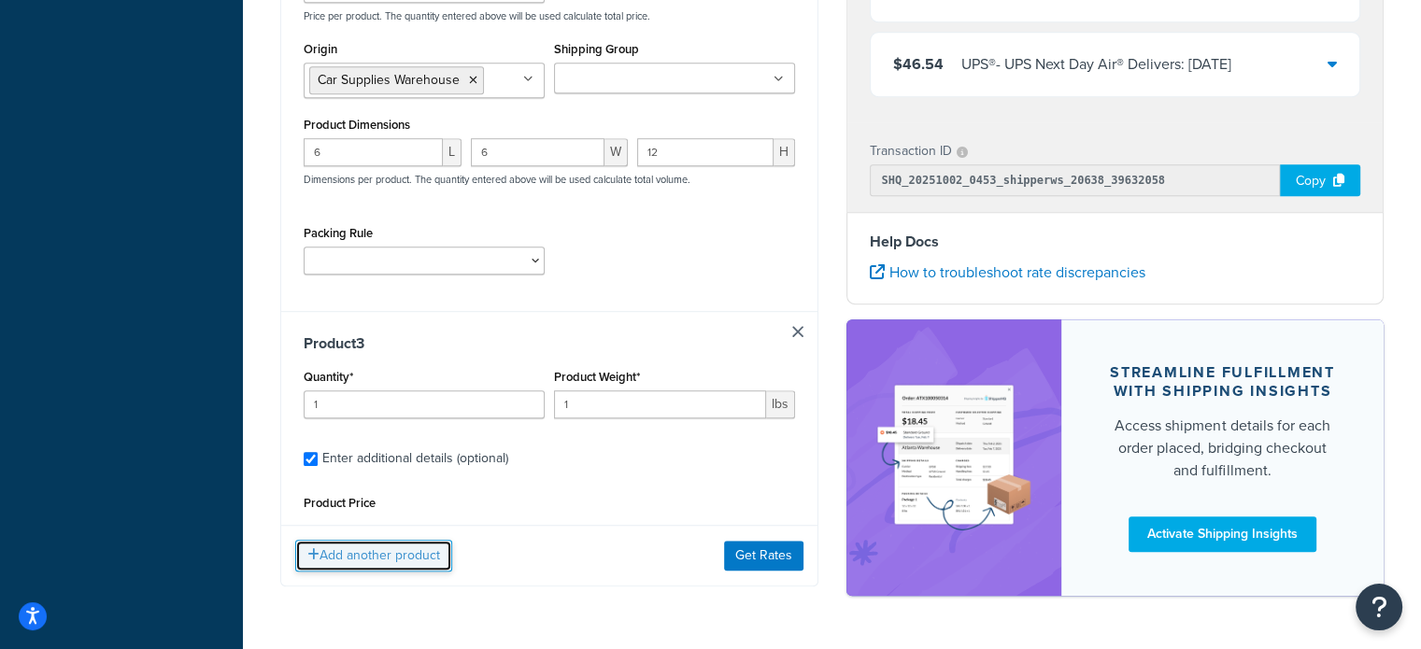
scroll to position [1146, 0]
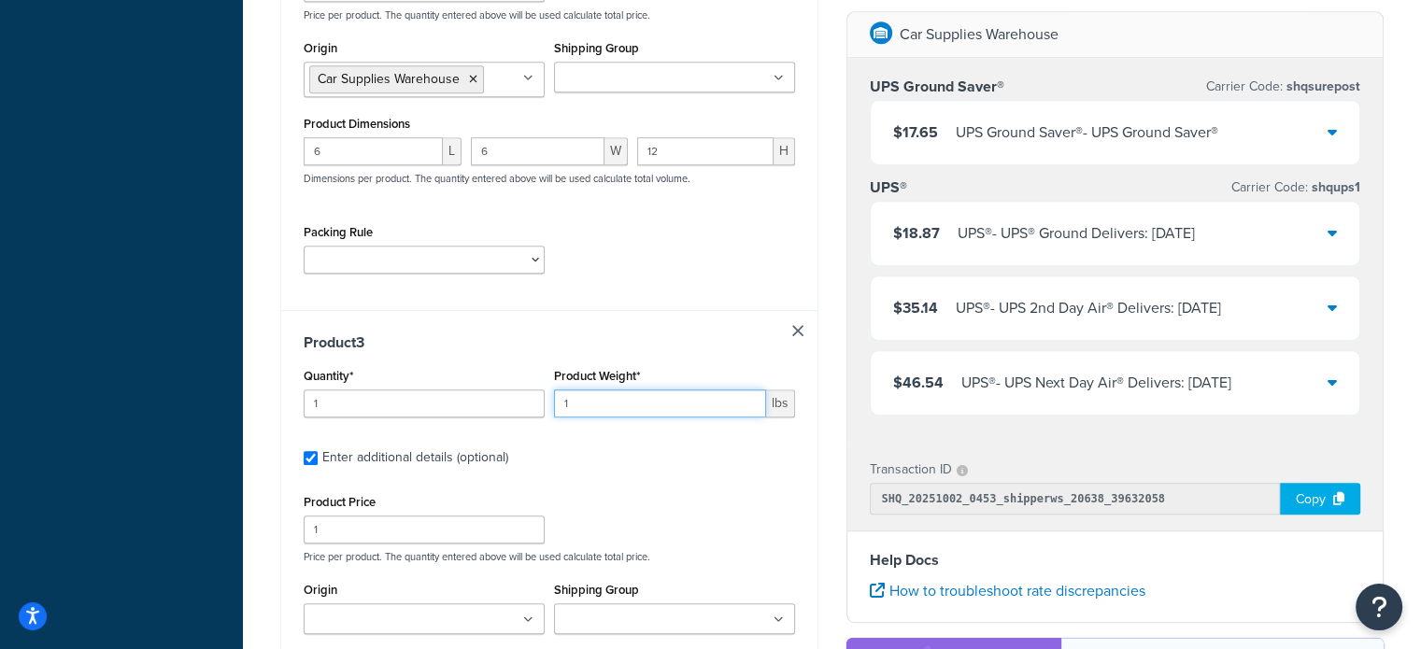
click at [590, 396] on input "1" at bounding box center [660, 404] width 212 height 28
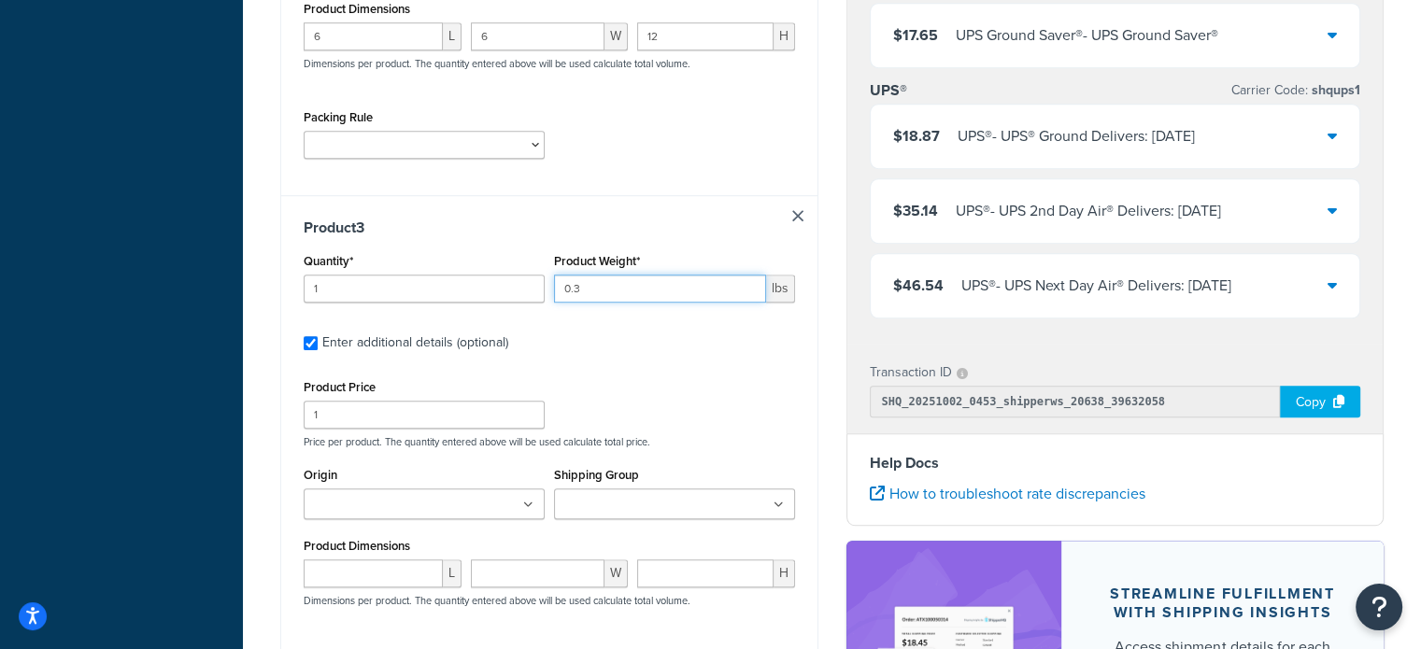
scroll to position [1323, 0]
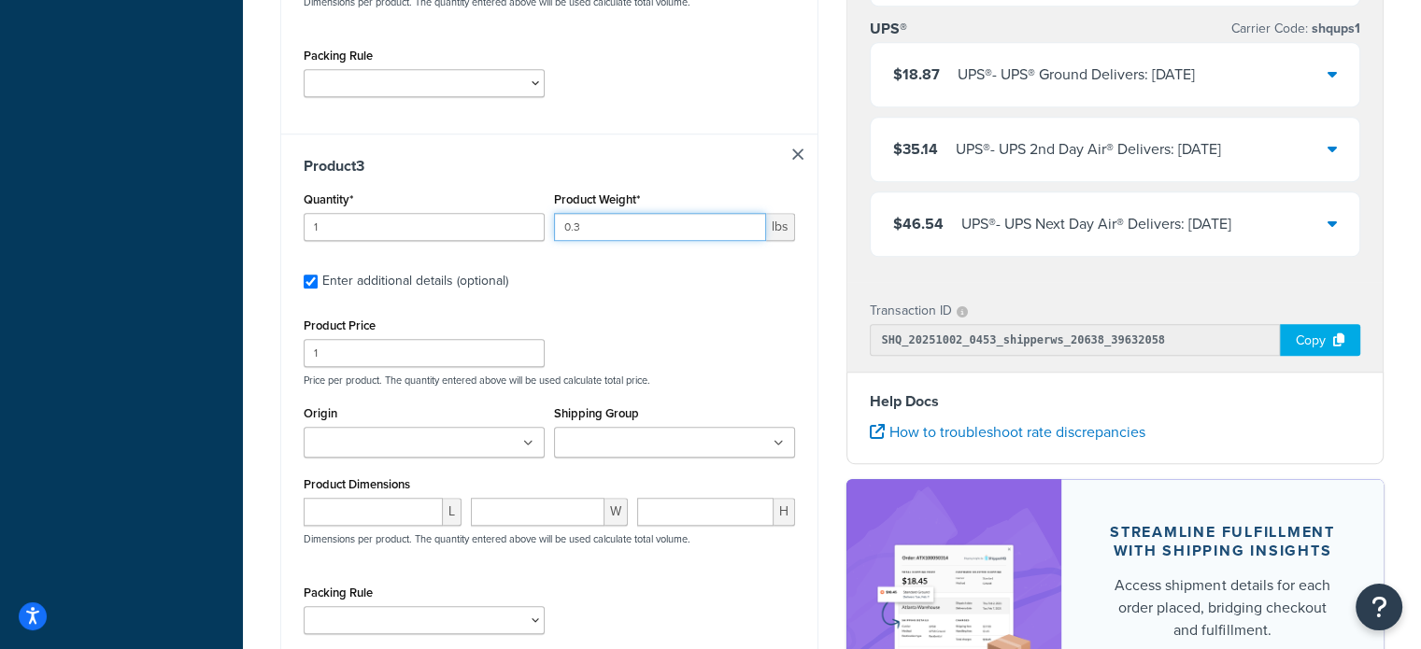
type input "0.3"
click at [401, 433] on input "Origin" at bounding box center [391, 443] width 165 height 21
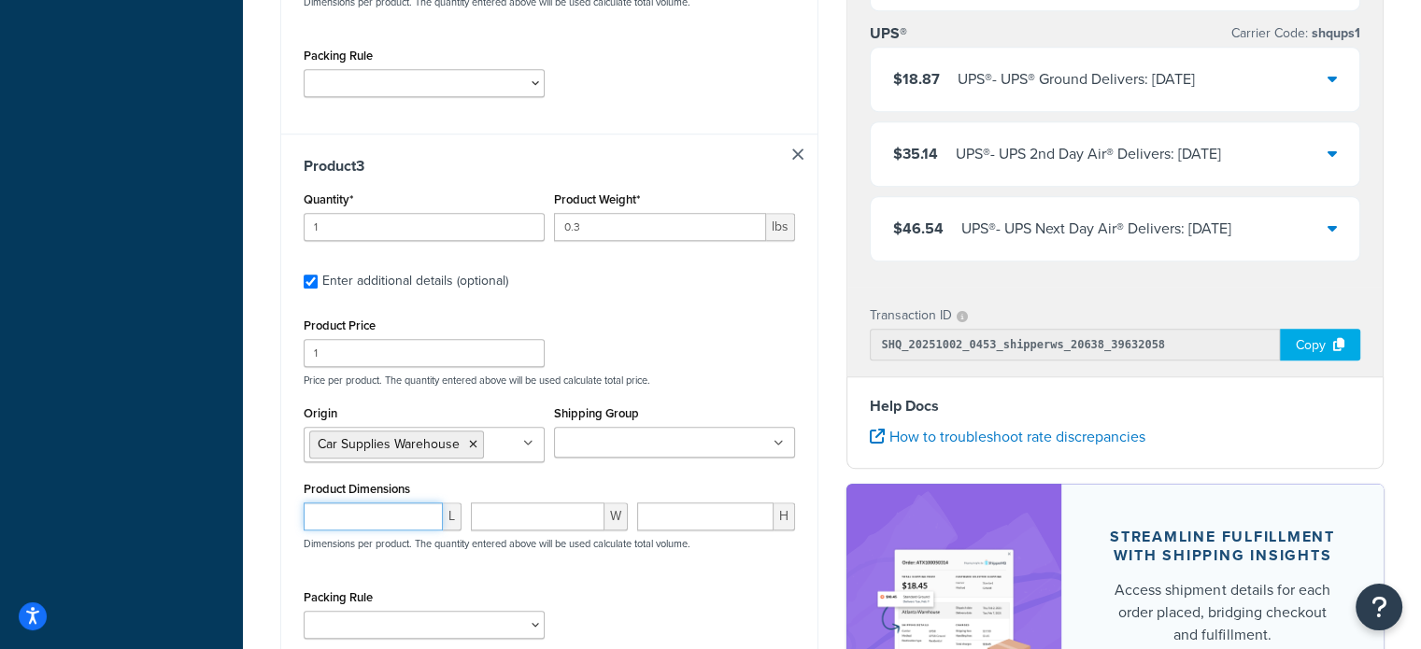
click at [377, 519] on input "number" at bounding box center [373, 517] width 139 height 28
type input "4"
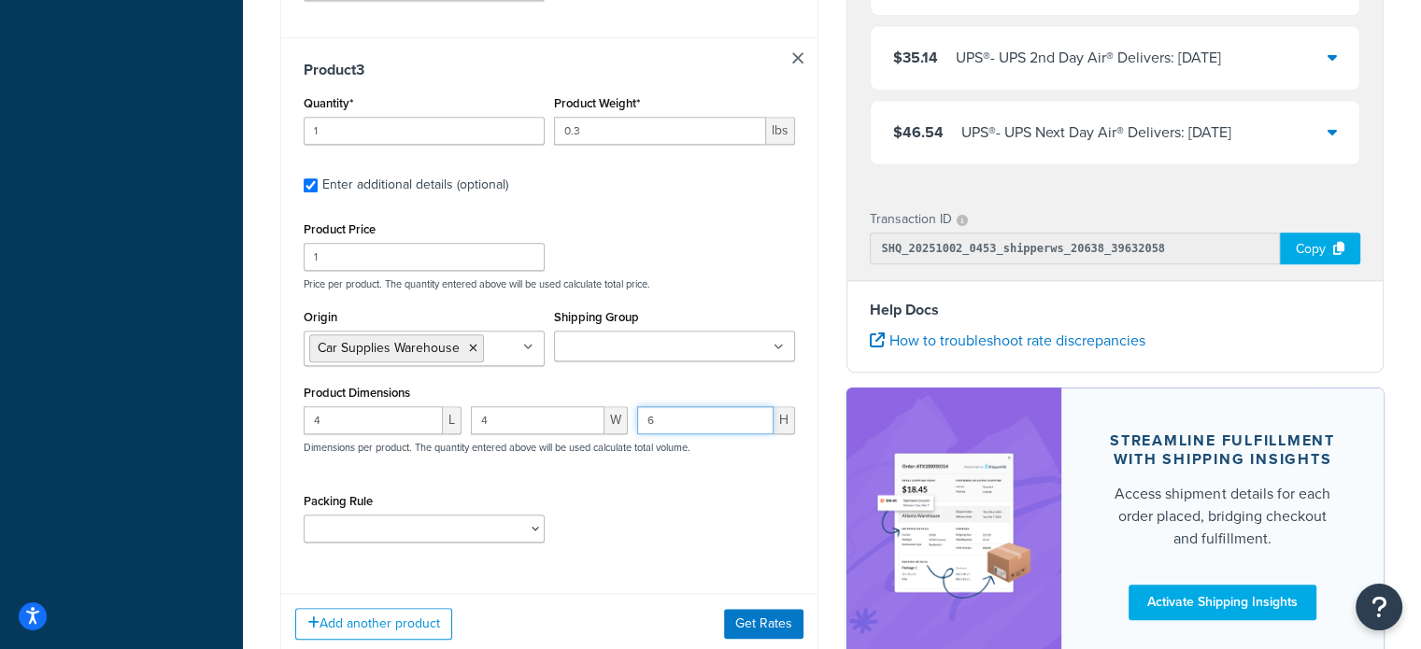
scroll to position [1424, 0]
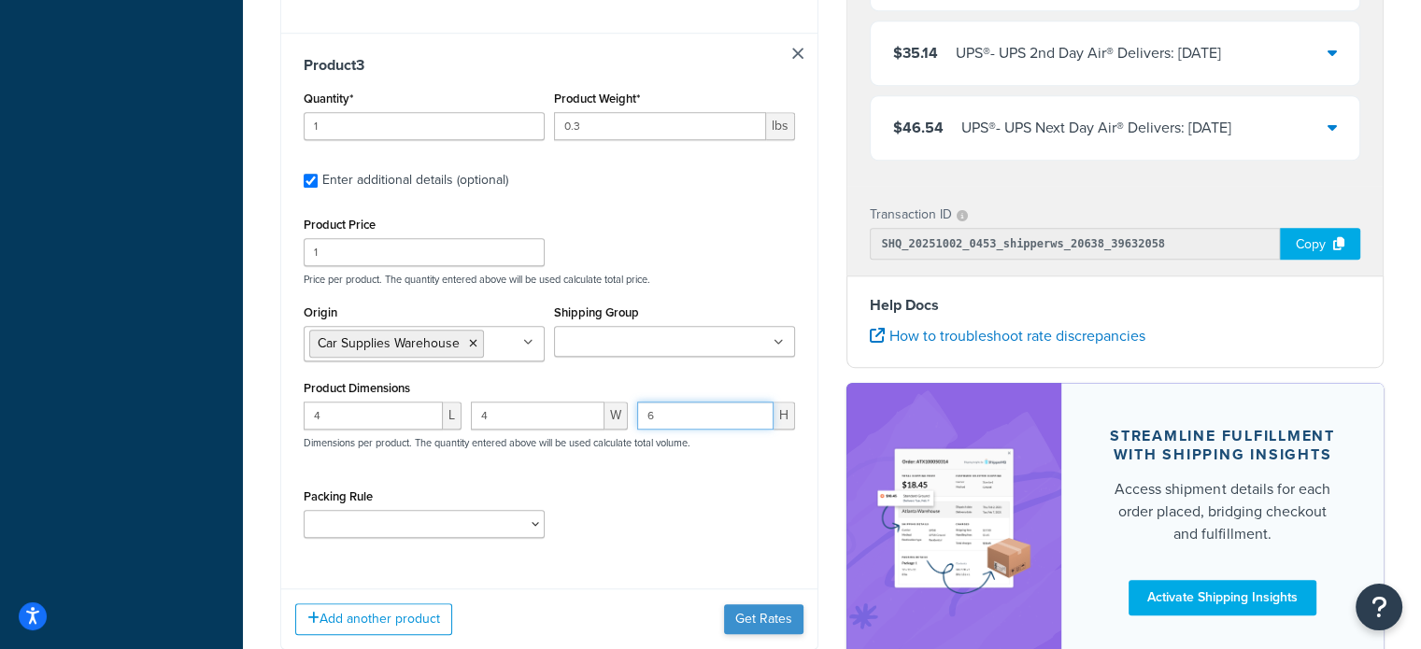
type input "6"
click at [768, 616] on button "Get Rates" at bounding box center [763, 619] width 79 height 30
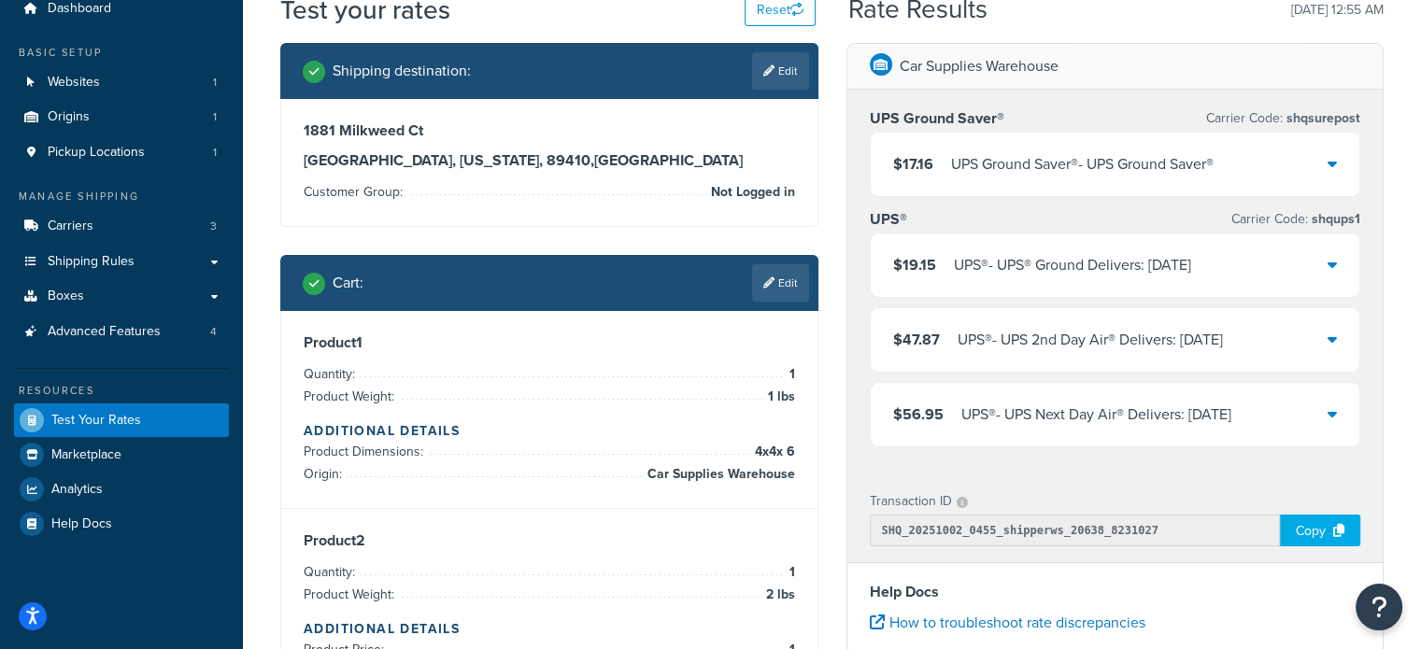
scroll to position [0, 0]
